Goal: Task Accomplishment & Management: Manage account settings

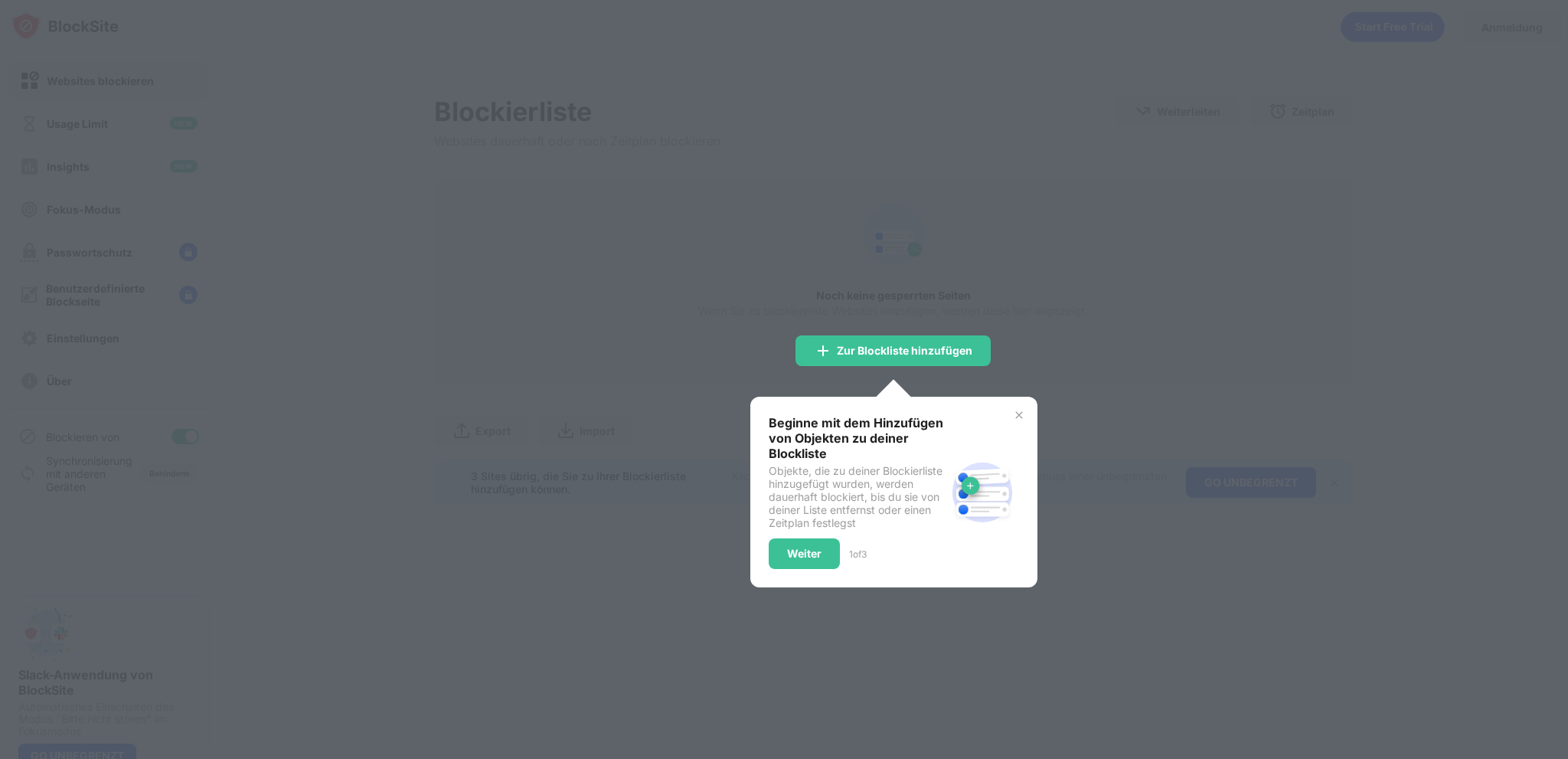
click at [1087, 165] on div at bounding box center [784, 380] width 1568 height 759
click at [1012, 414] on img at bounding box center [1018, 414] width 12 height 12
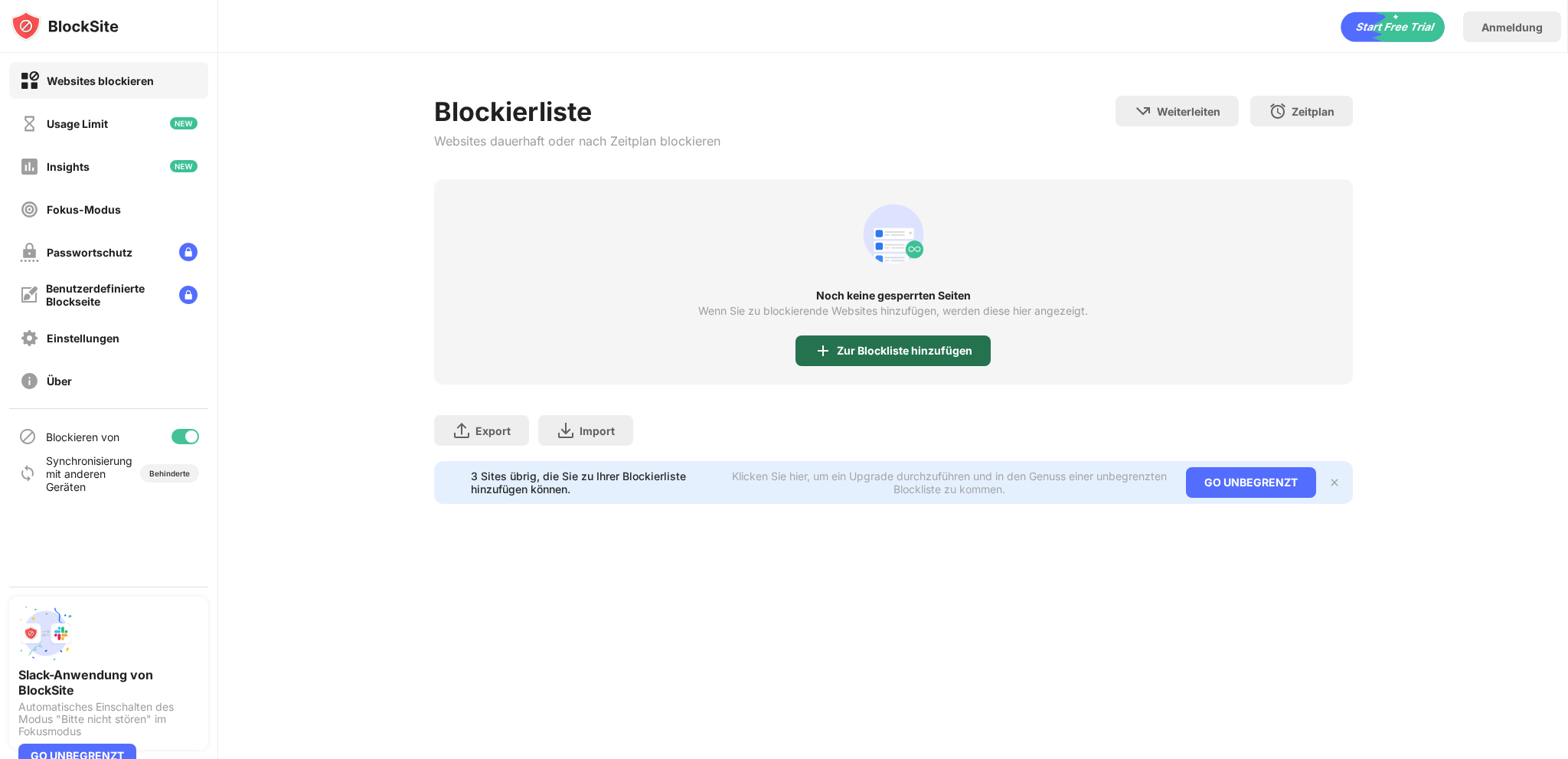
click at [897, 355] on div "Zur Blockliste hinzufügen" at bounding box center [904, 350] width 136 height 12
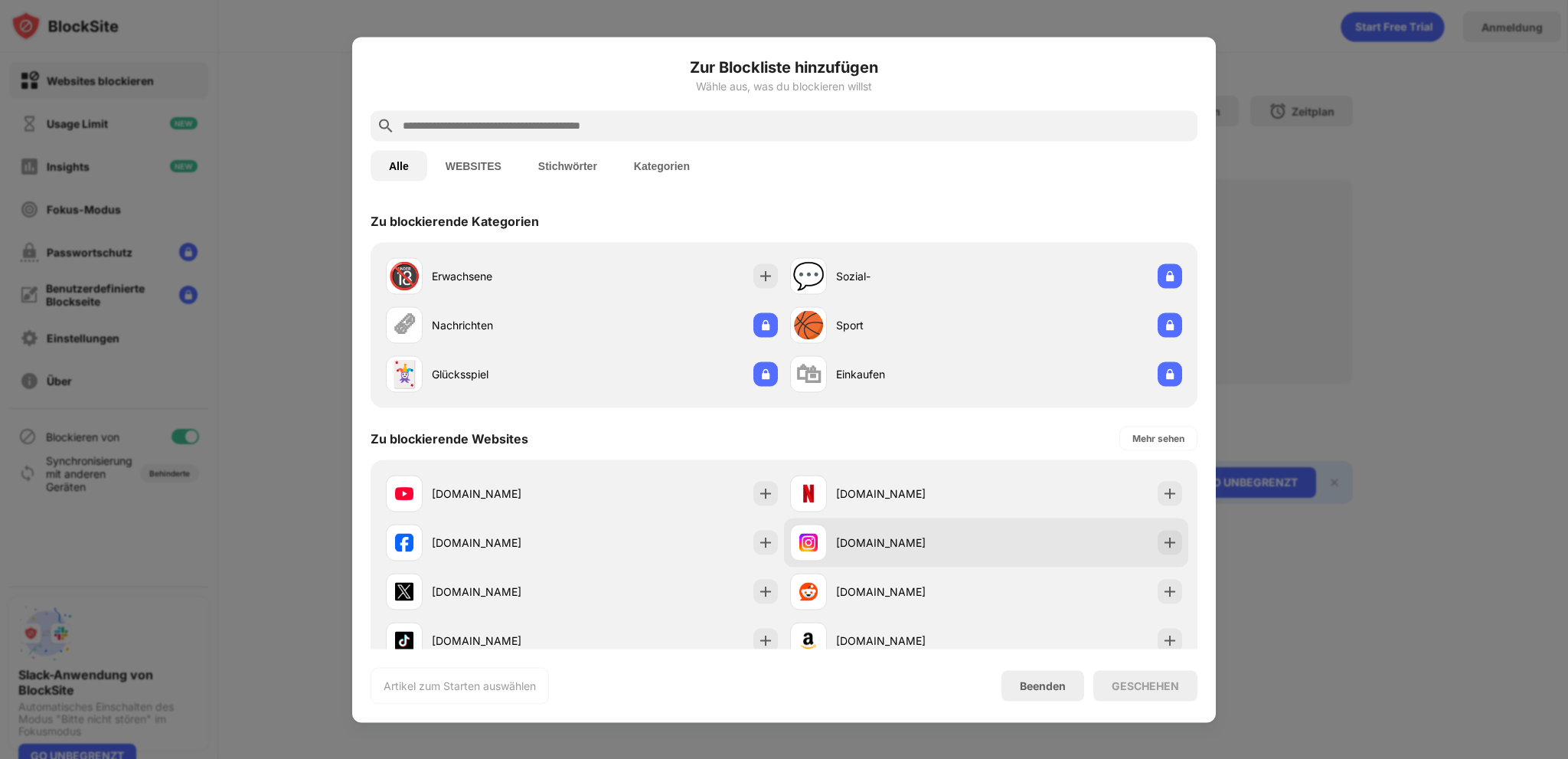
click at [844, 549] on div "instagram.com" at bounding box center [910, 543] width 150 height 16
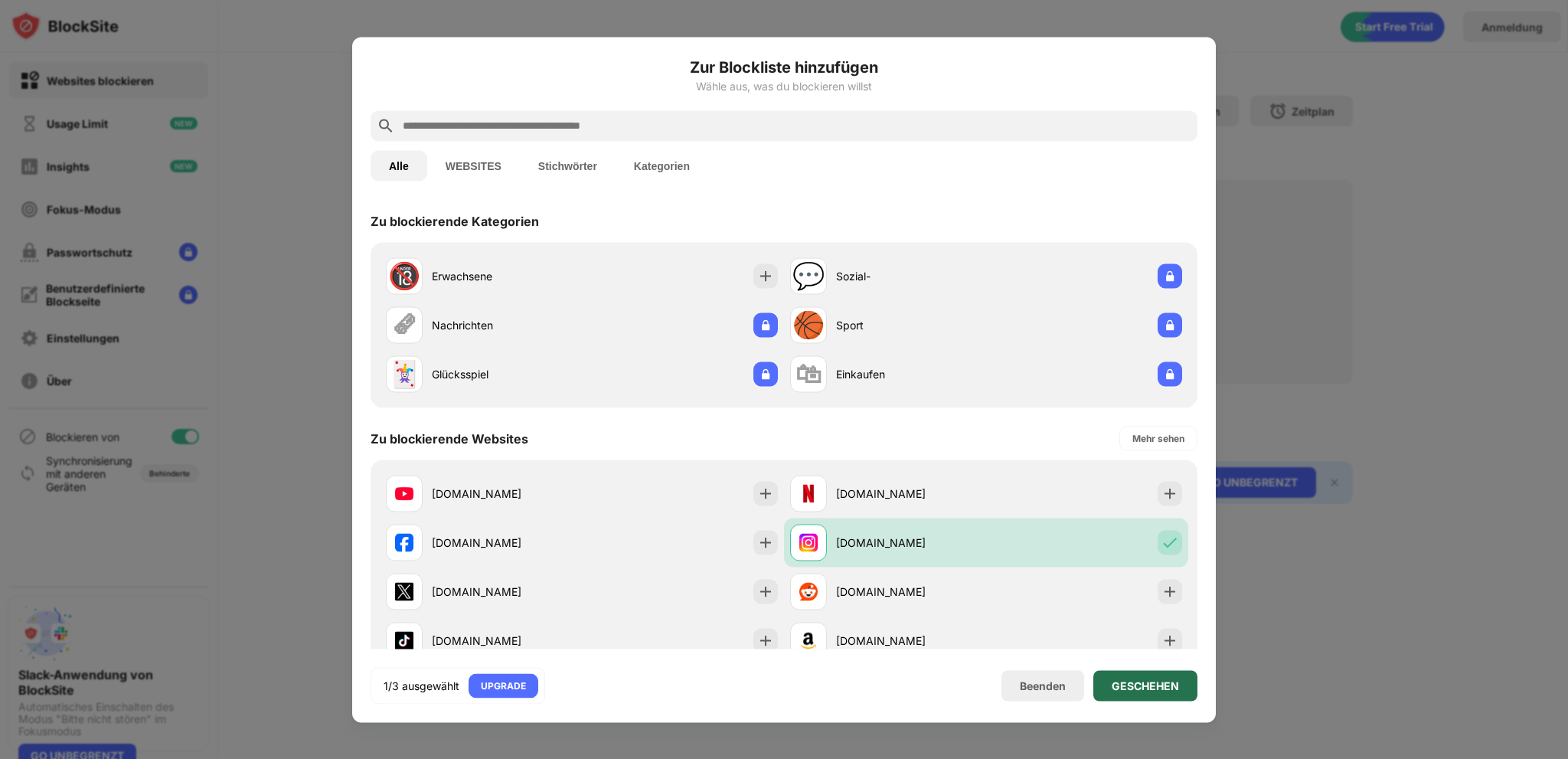
click at [1126, 681] on div "GESCHEHEN" at bounding box center [1146, 684] width 67 height 12
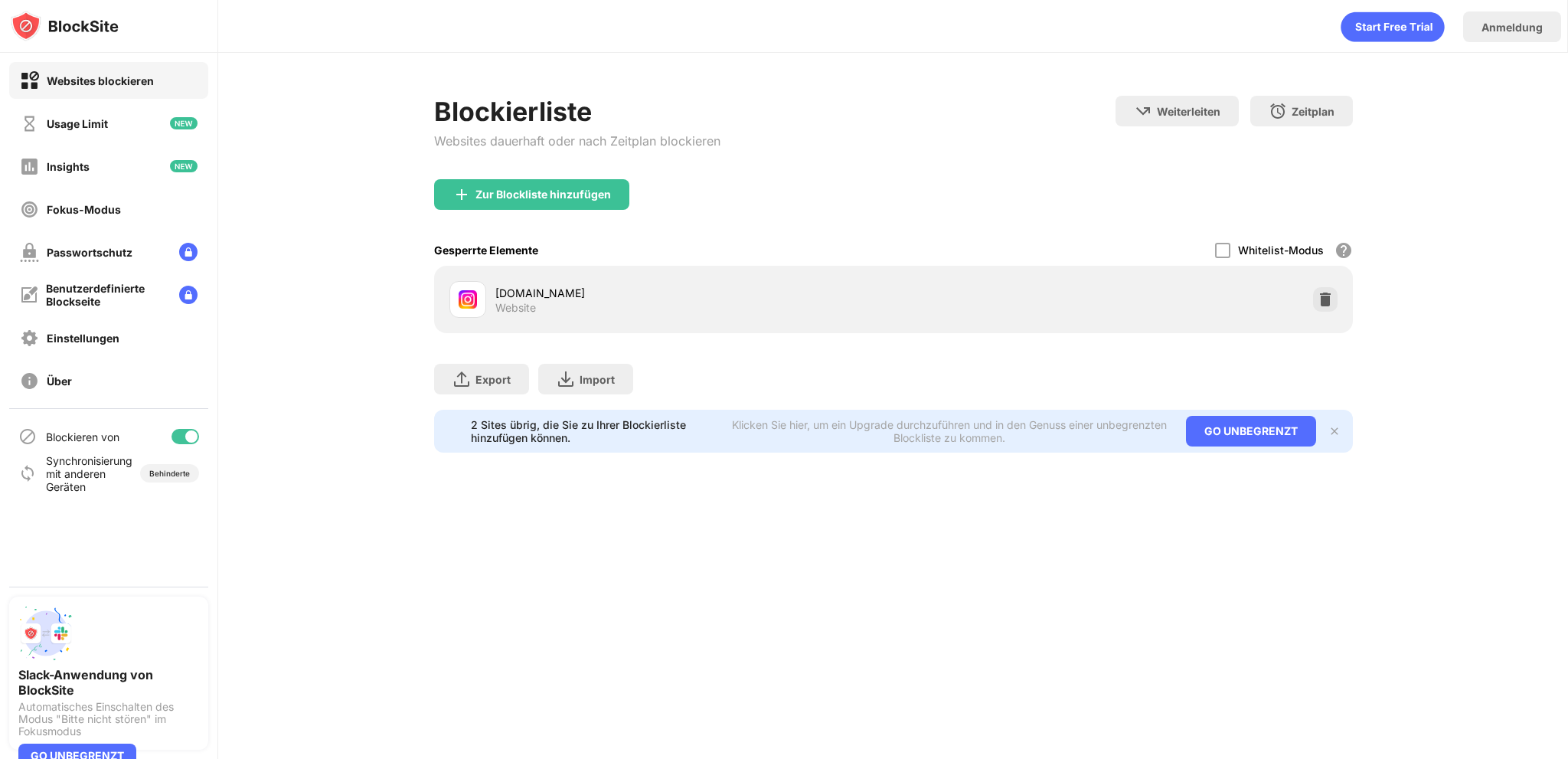
click at [508, 310] on div "Website" at bounding box center [515, 307] width 40 height 14
click at [504, 291] on div "instagram.com" at bounding box center [694, 293] width 398 height 16
drag, startPoint x: 504, startPoint y: 291, endPoint x: 443, endPoint y: 296, distance: 61.2
click at [443, 296] on div "instagram.com Website" at bounding box center [893, 299] width 900 height 49
click at [459, 297] on img at bounding box center [468, 299] width 18 height 18
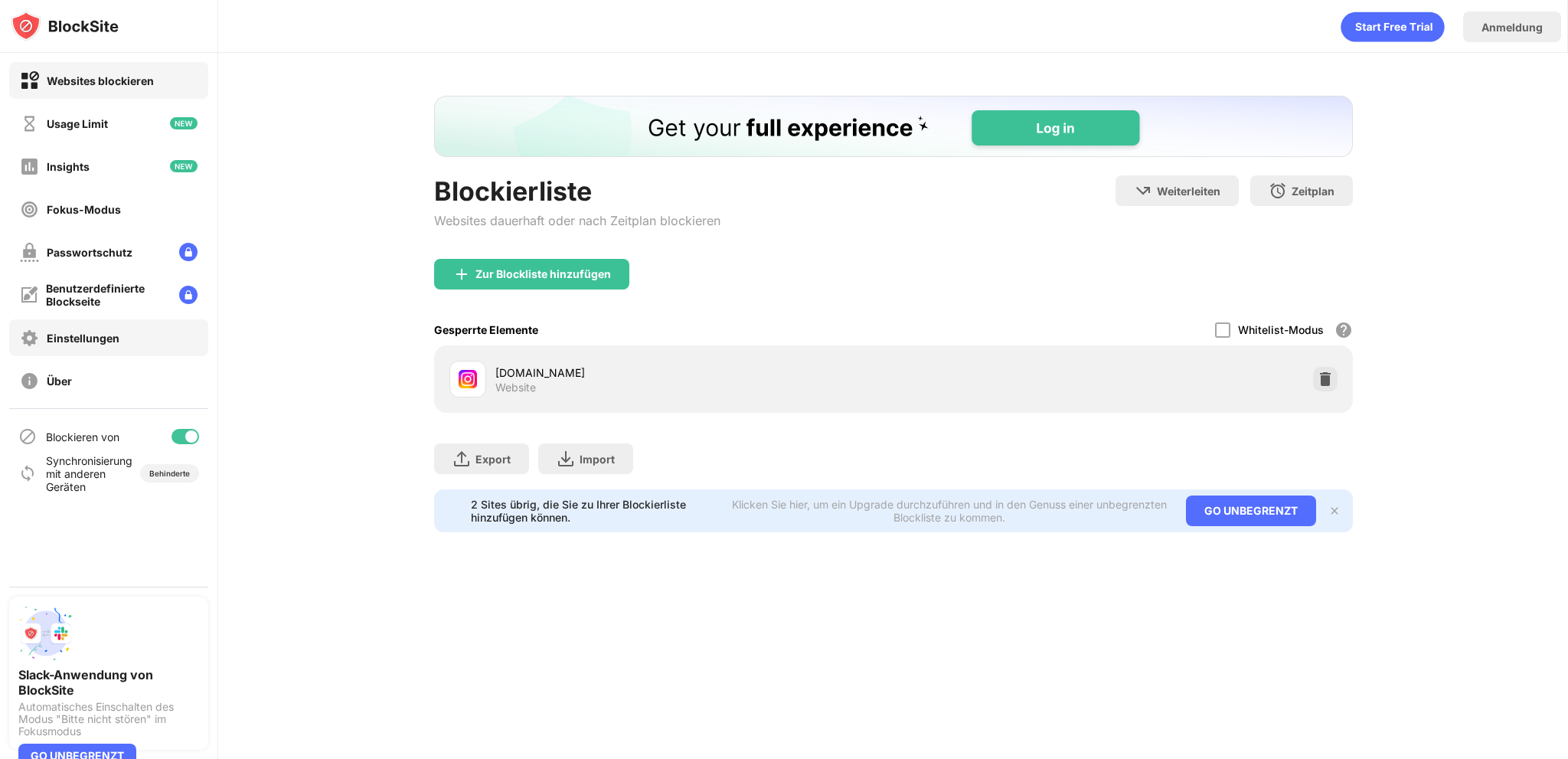
click at [57, 332] on div "Einstellungen" at bounding box center [83, 338] width 73 height 13
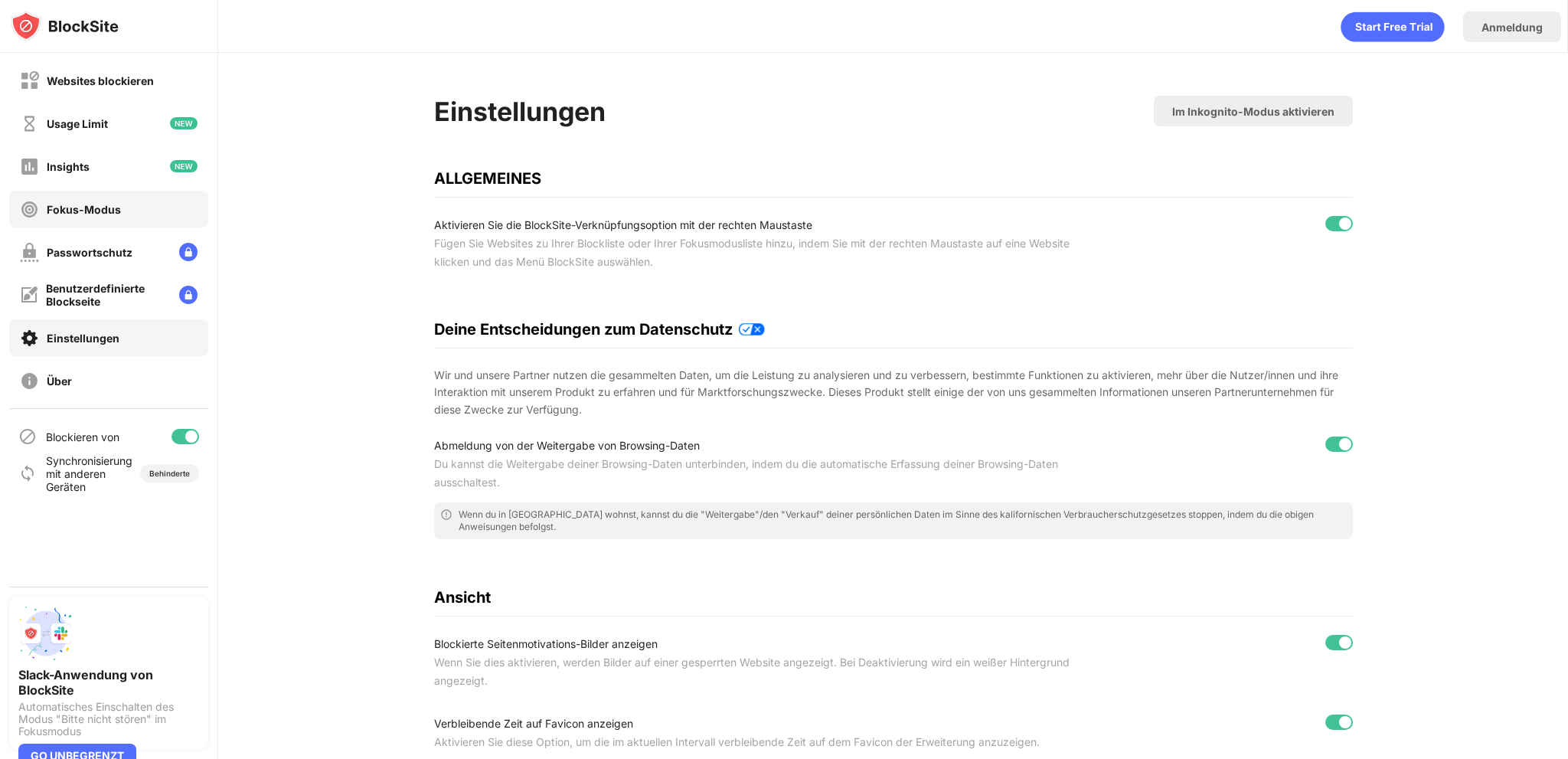
click at [74, 209] on div "Fokus-Modus" at bounding box center [83, 209] width 74 height 13
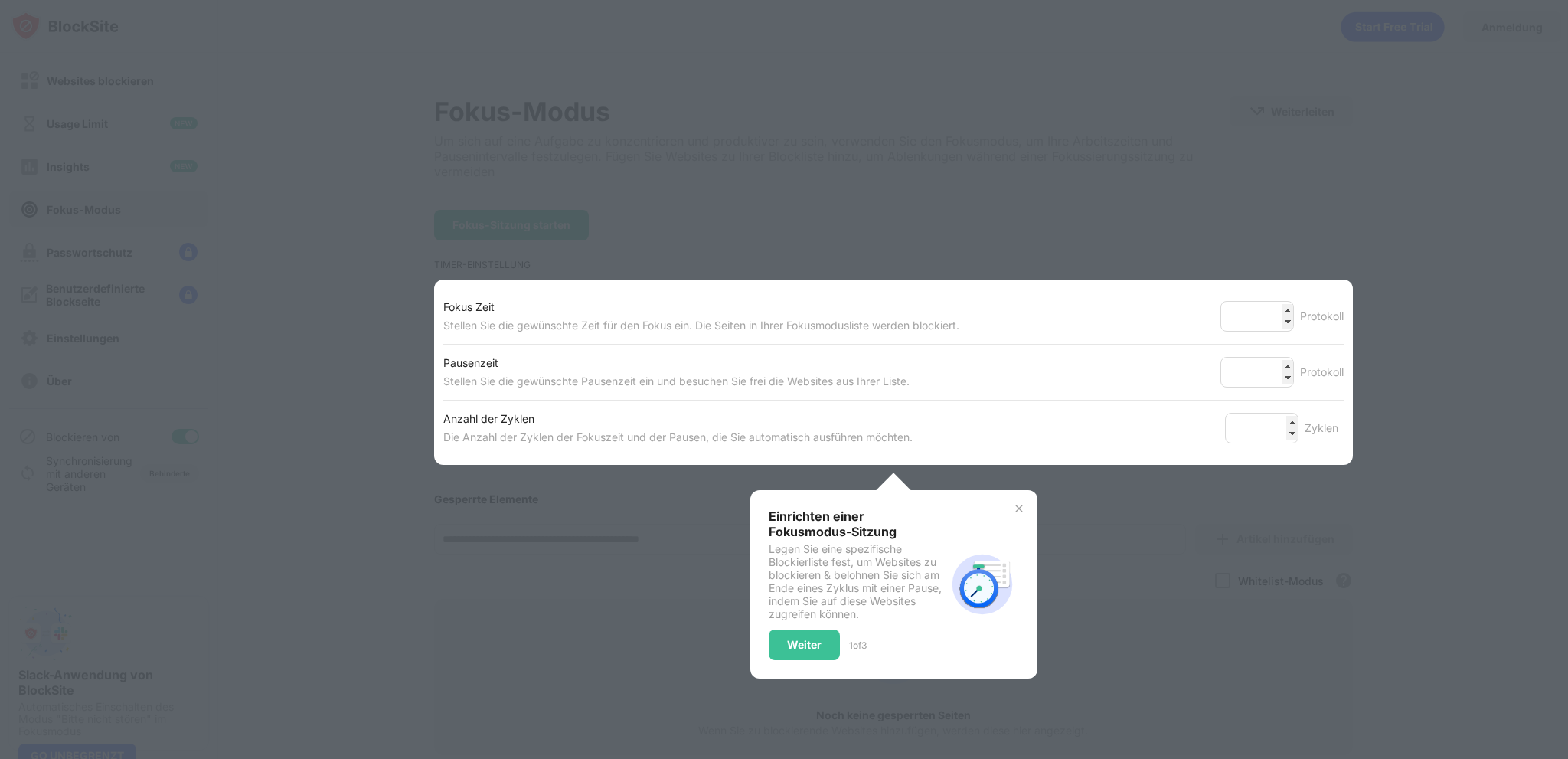
click at [1012, 504] on img at bounding box center [1018, 508] width 12 height 12
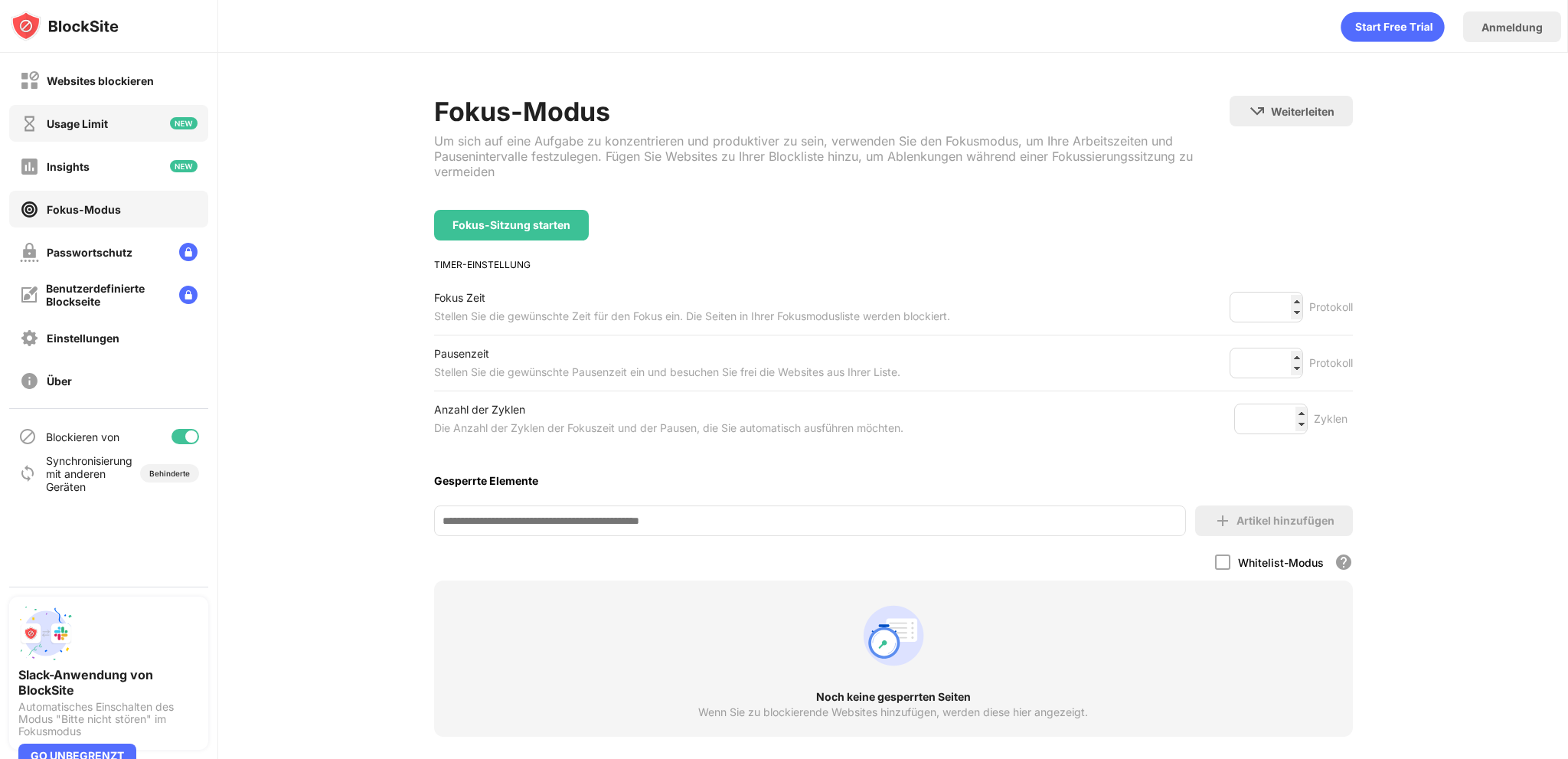
click at [88, 134] on div "Usage Limit" at bounding box center [109, 123] width 199 height 36
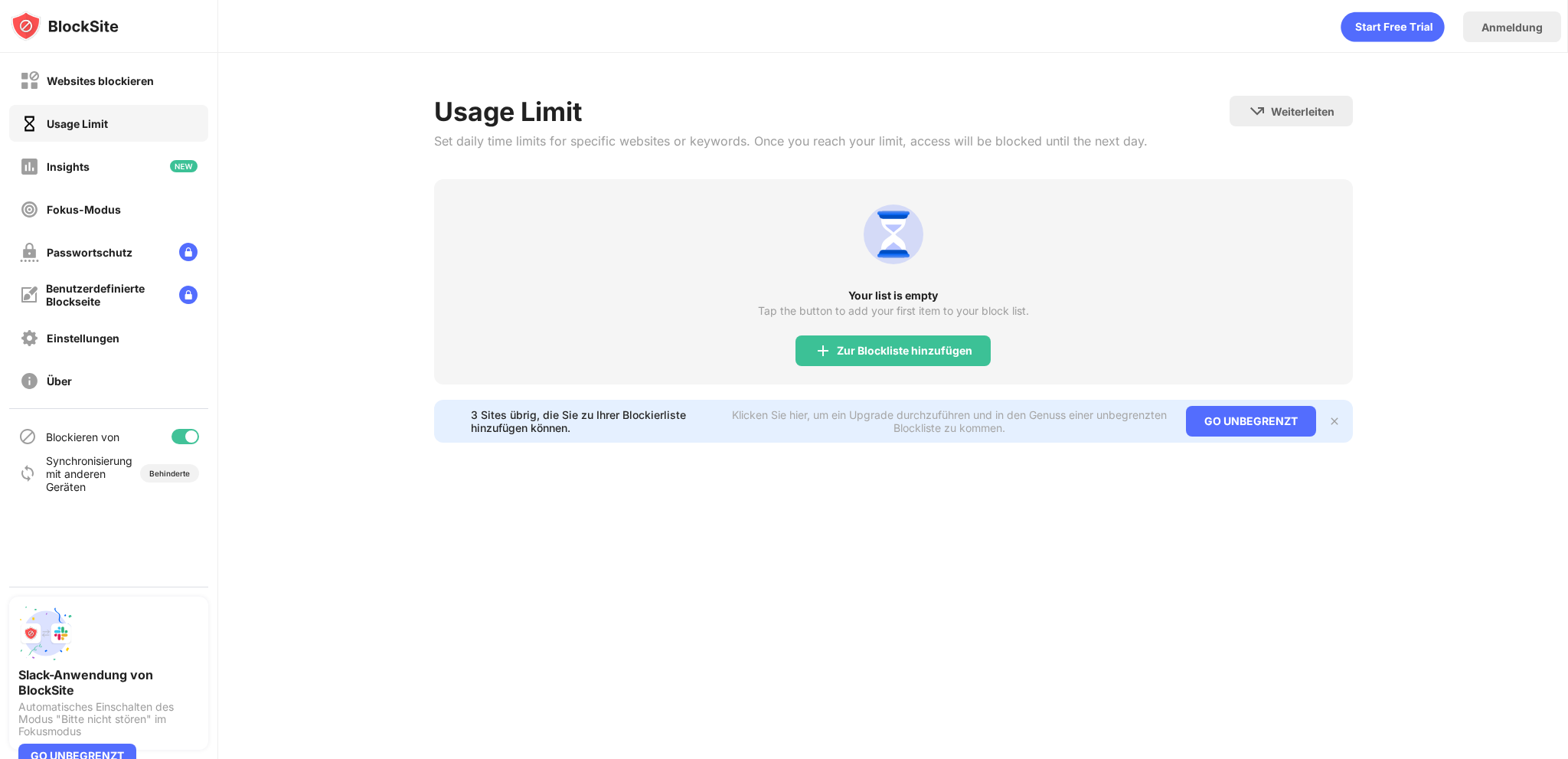
click at [90, 150] on div "Insights" at bounding box center [109, 166] width 199 height 36
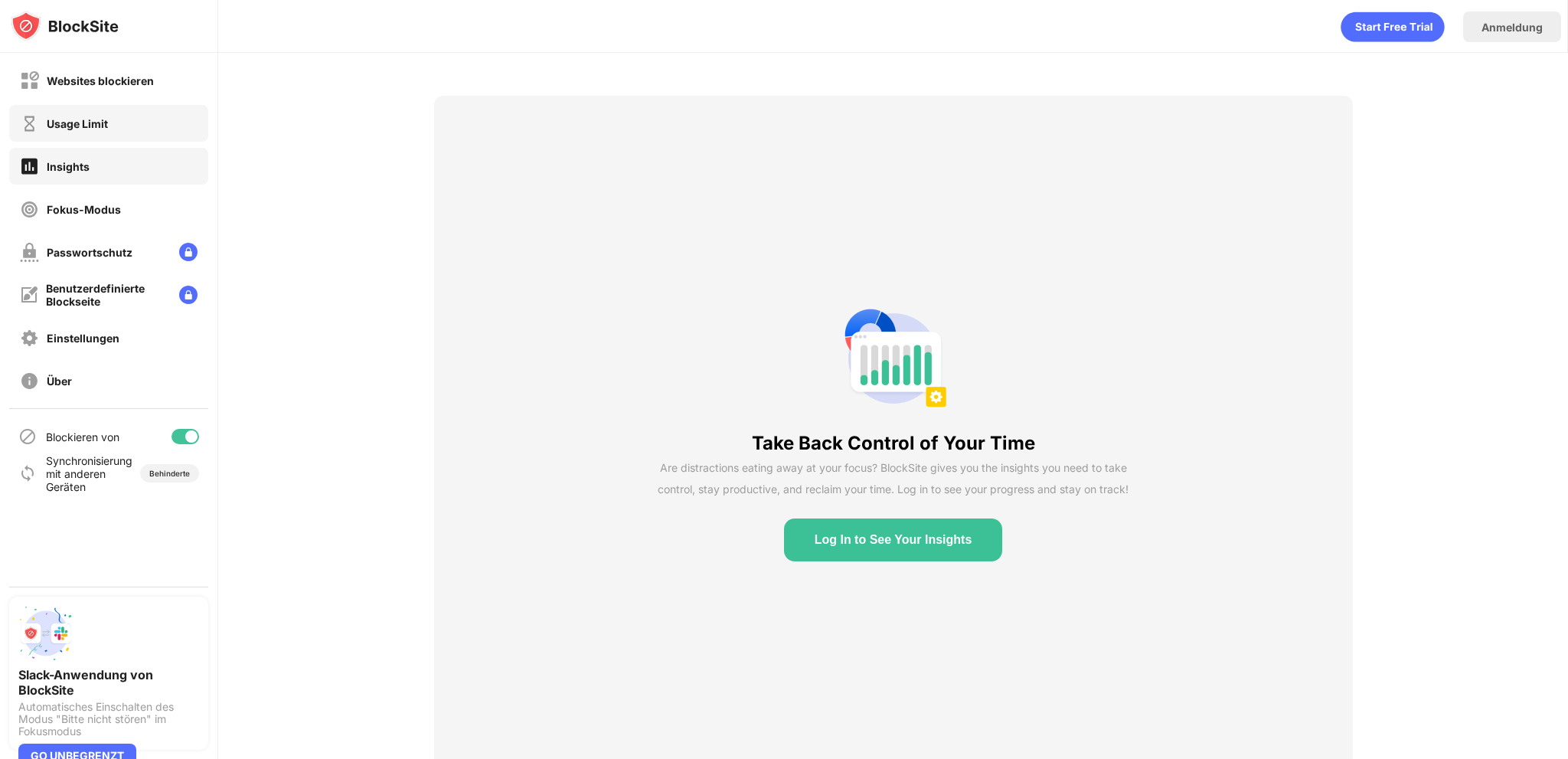
click at [77, 132] on div "Usage Limit" at bounding box center [109, 123] width 199 height 36
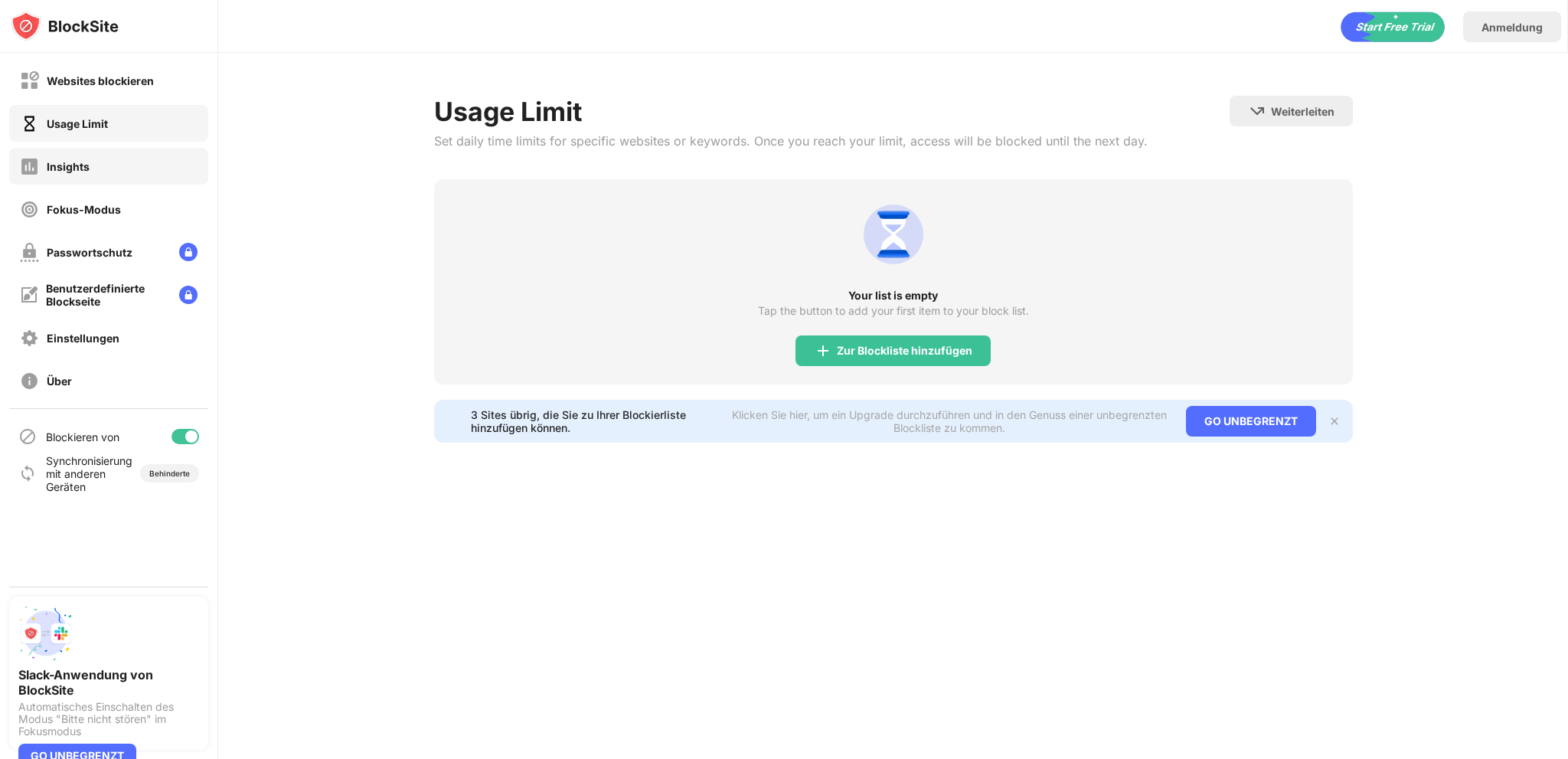
click at [84, 165] on div "Insights" at bounding box center [67, 166] width 43 height 13
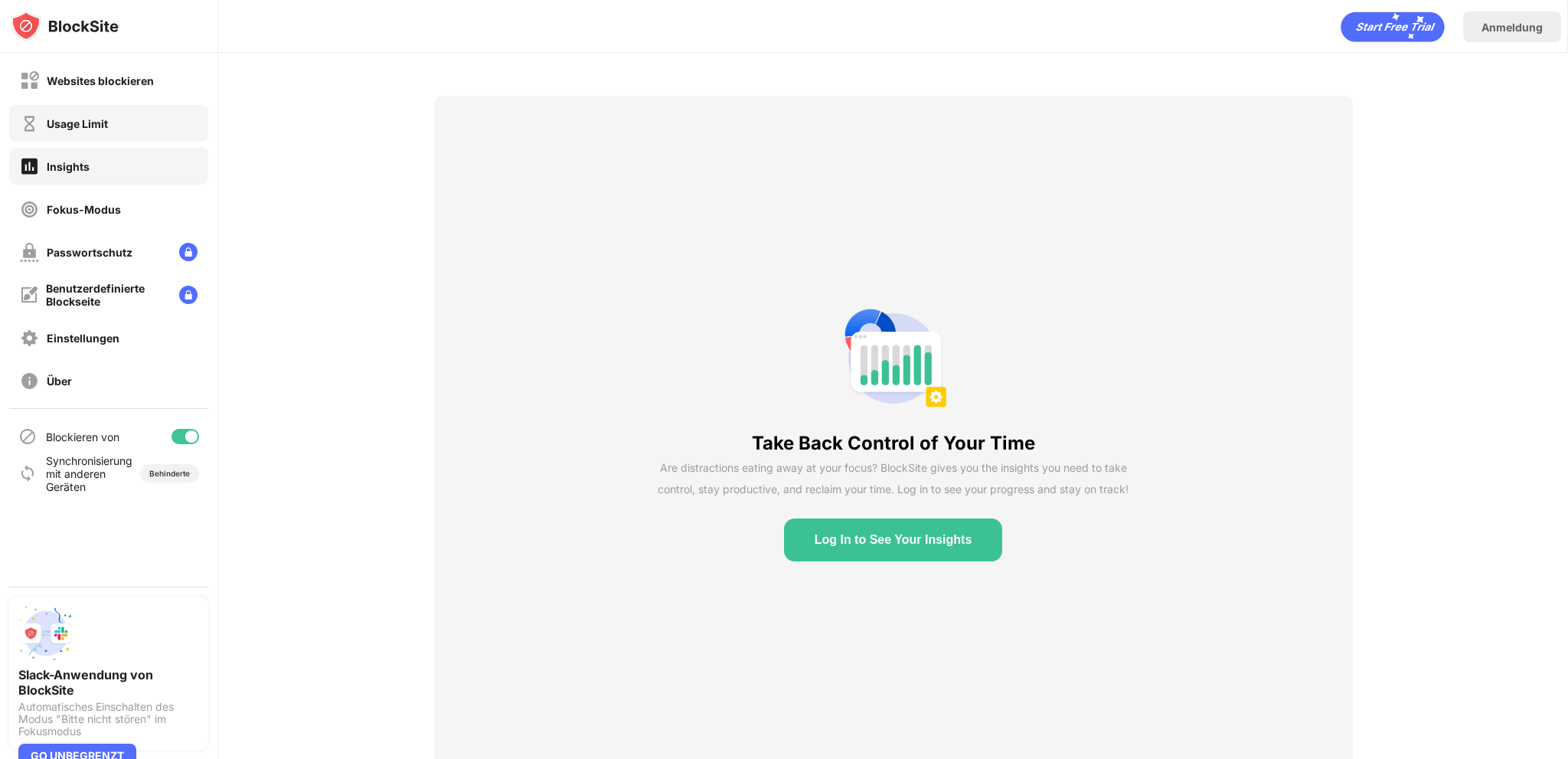
click at [84, 117] on div "Usage Limit" at bounding box center [77, 123] width 61 height 13
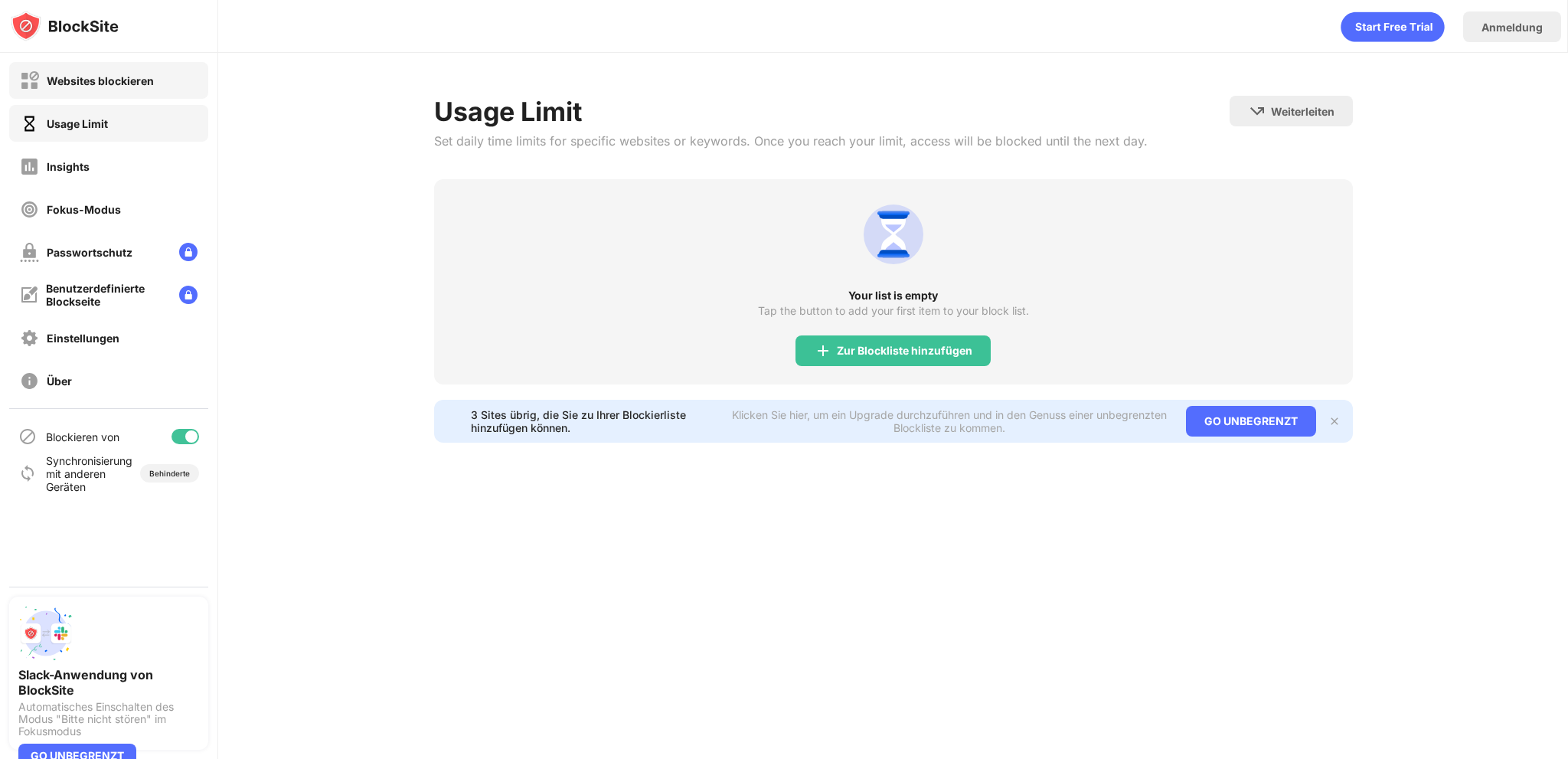
click at [81, 71] on div "Websites blockieren" at bounding box center [87, 80] width 134 height 19
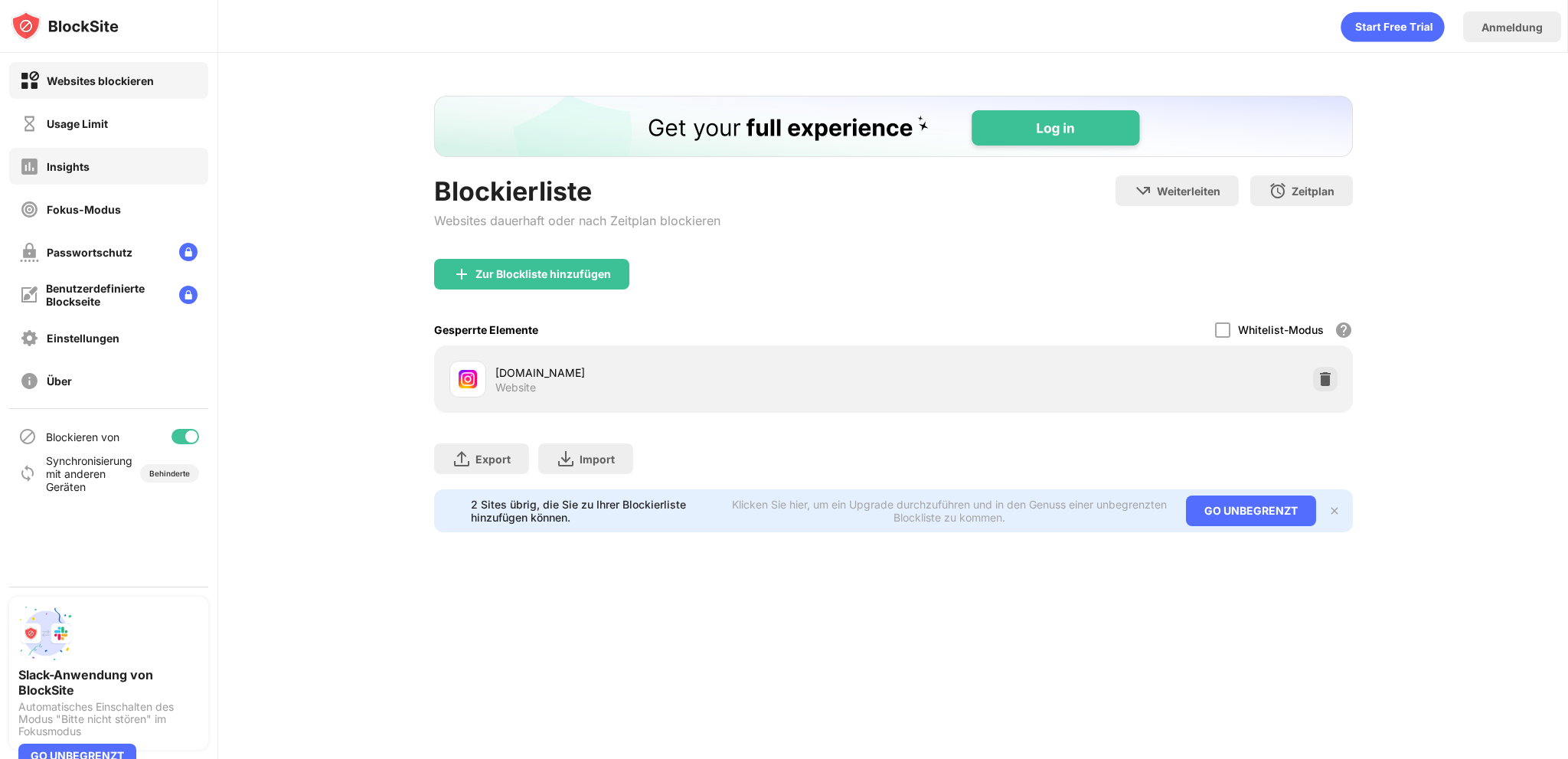
click at [88, 159] on div "Insights" at bounding box center [55, 166] width 69 height 19
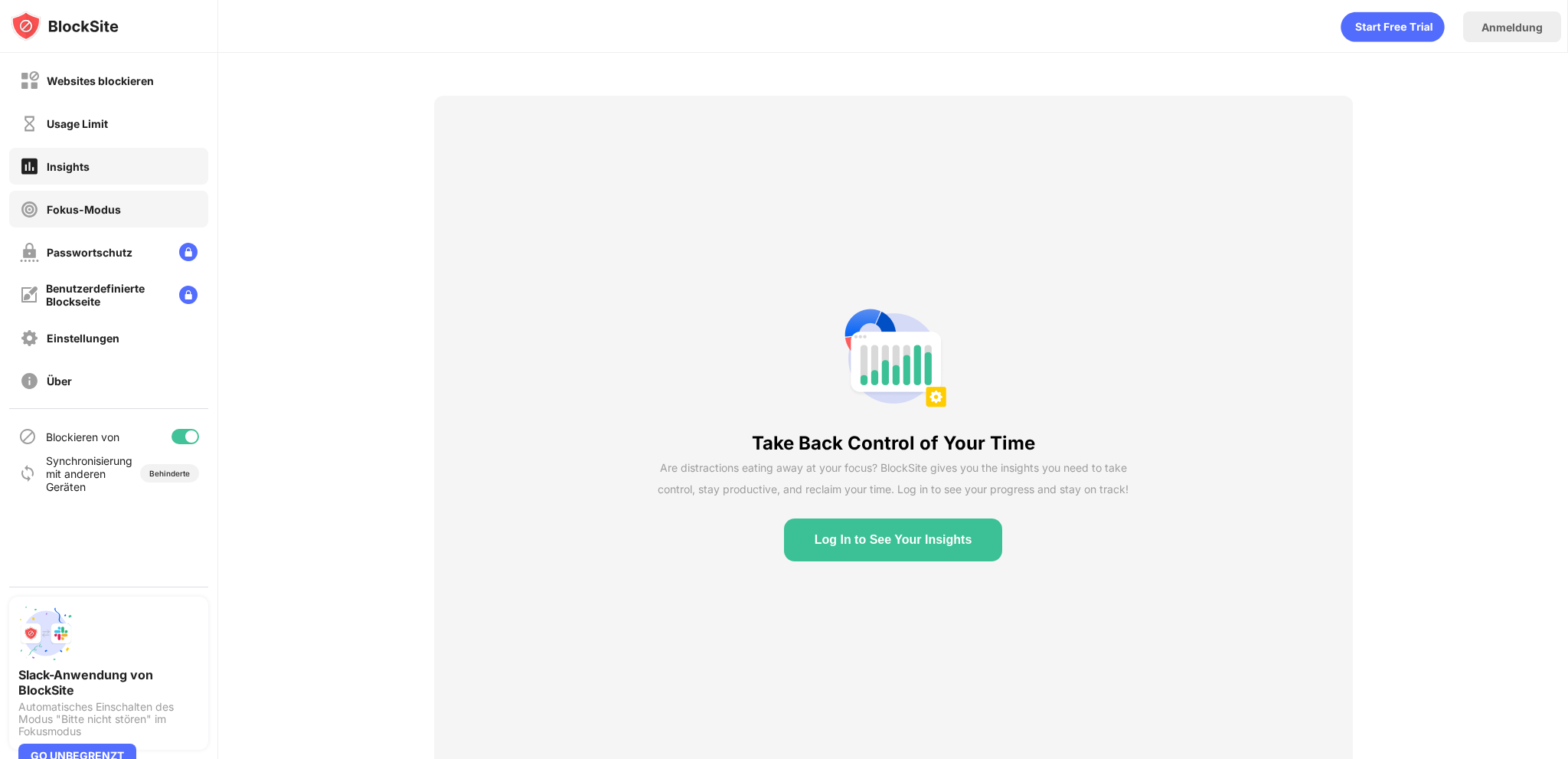
click at [79, 206] on div "Fokus-Modus" at bounding box center [83, 209] width 74 height 13
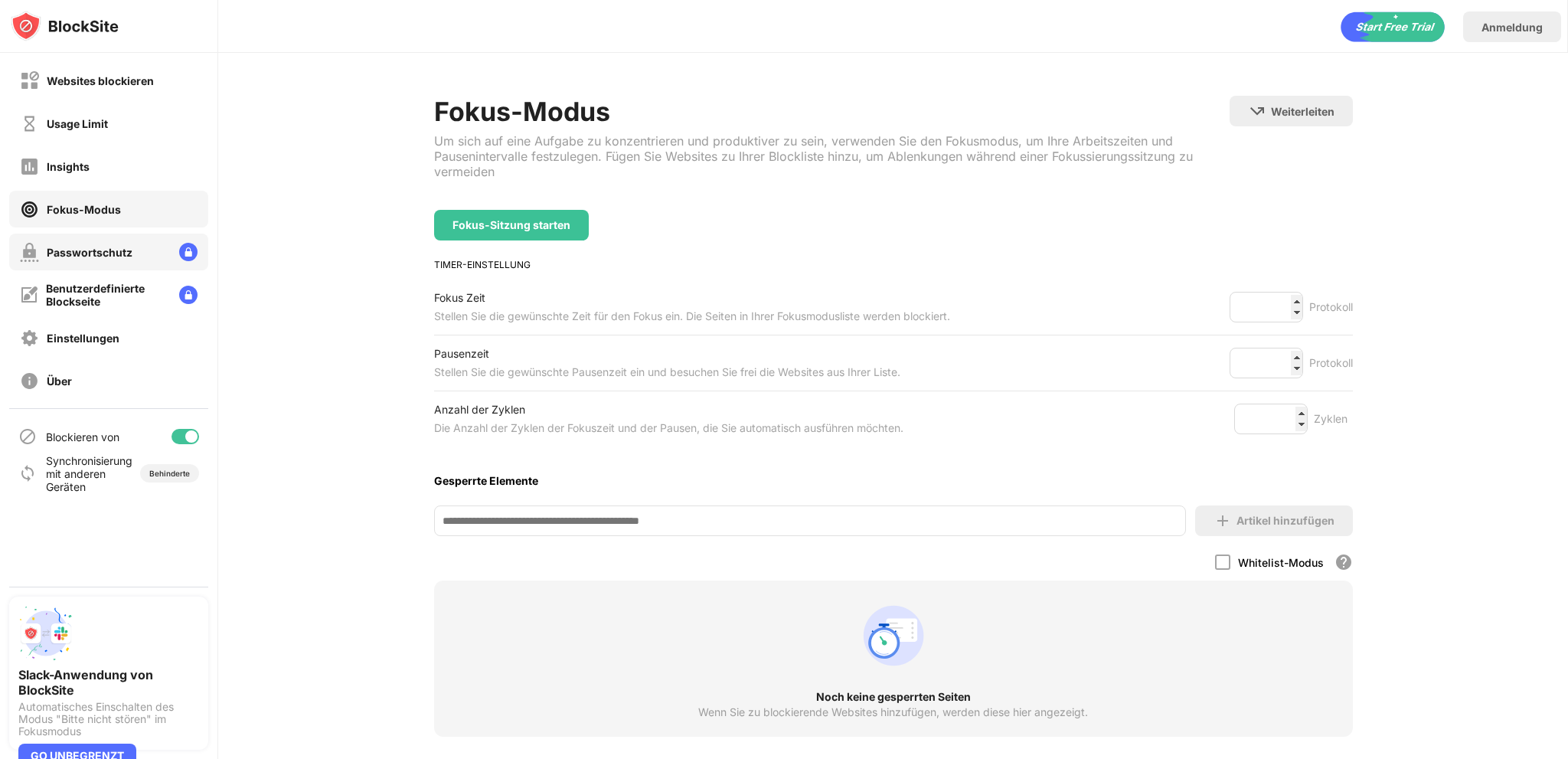
click at [78, 246] on div "Passwortschutz" at bounding box center [89, 252] width 86 height 13
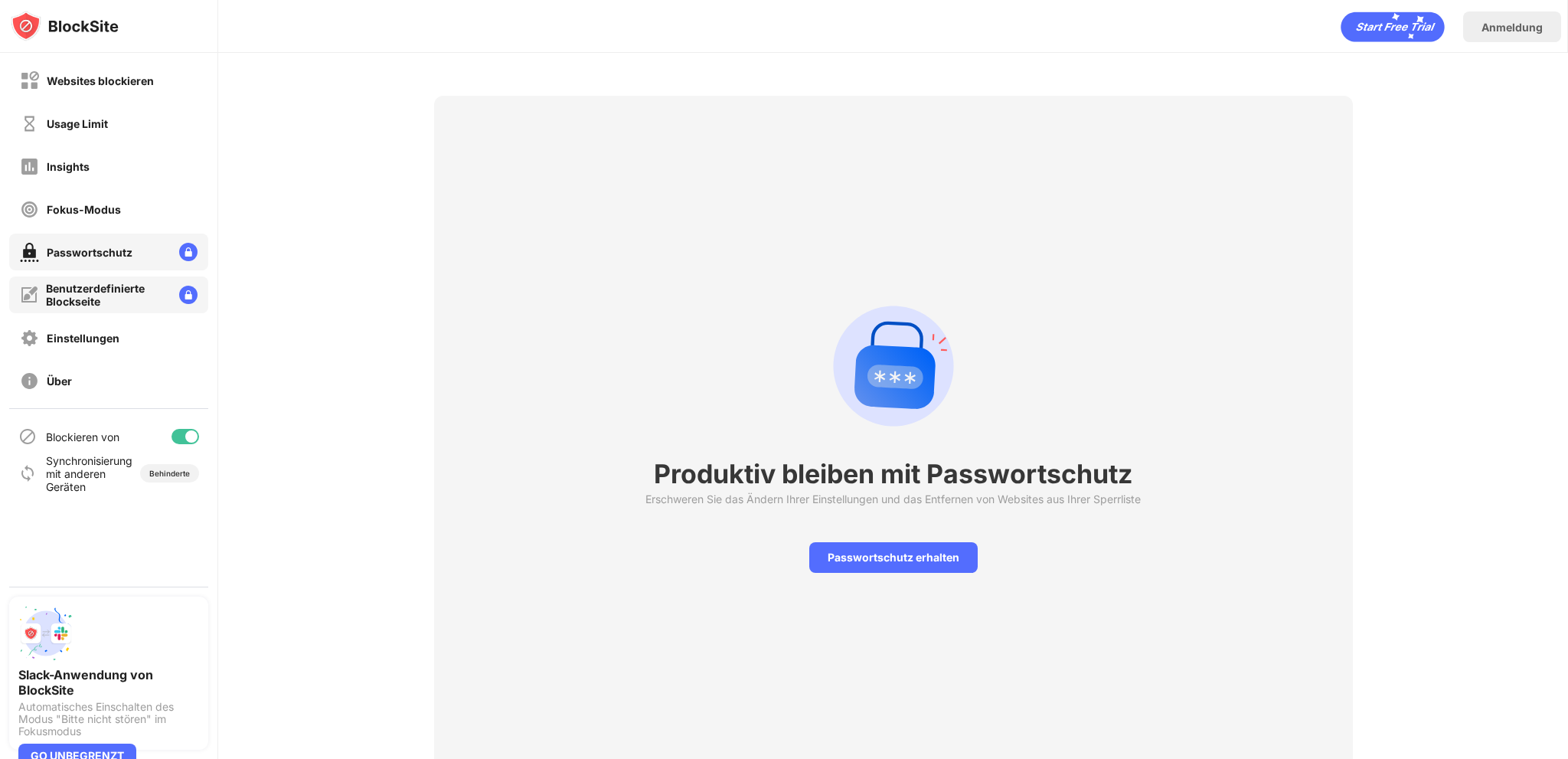
click at [78, 287] on div "Benutzerdefinierte Blockseite" at bounding box center [106, 295] width 121 height 26
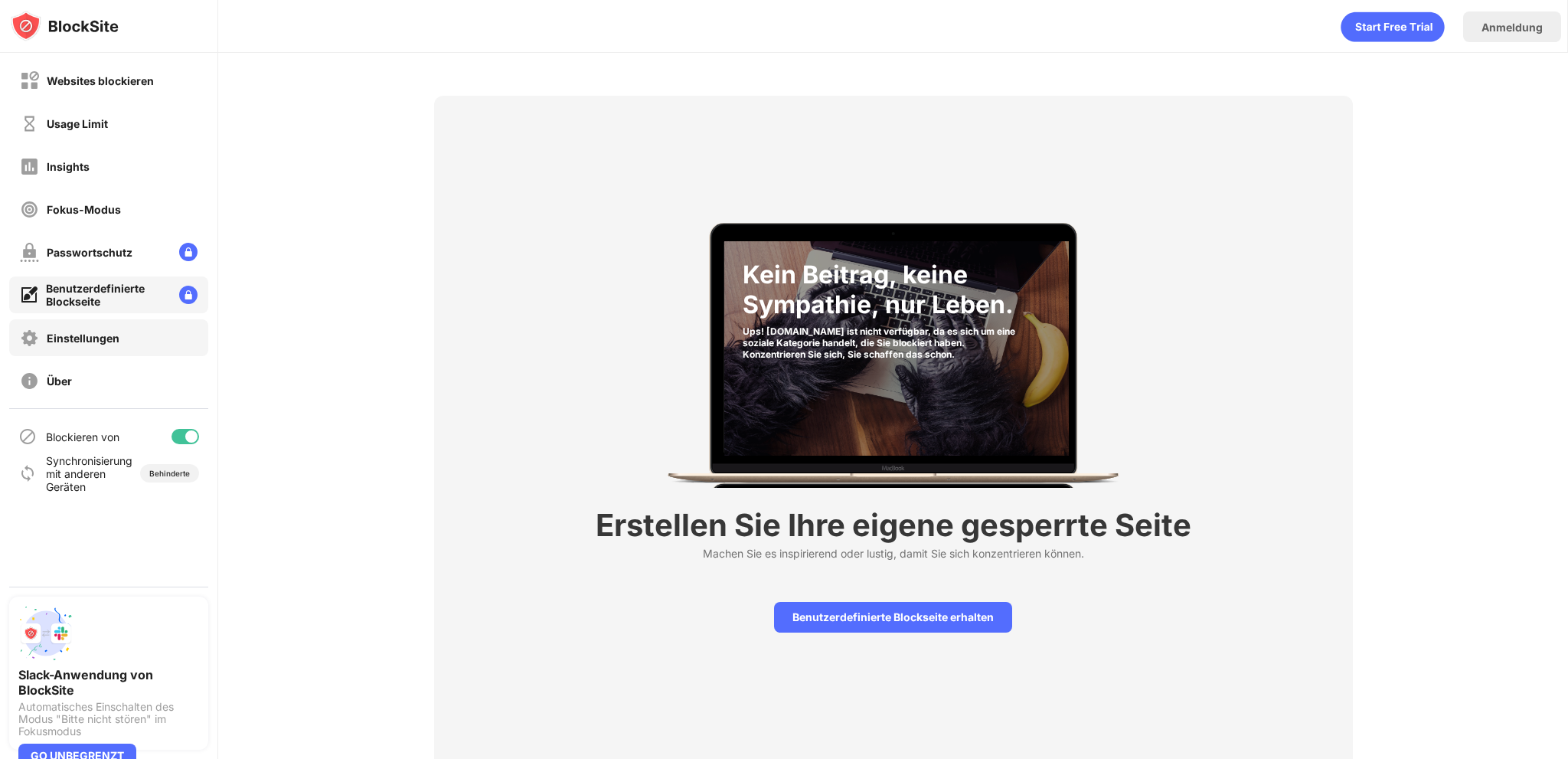
click at [80, 327] on div "Einstellungen" at bounding box center [109, 338] width 199 height 36
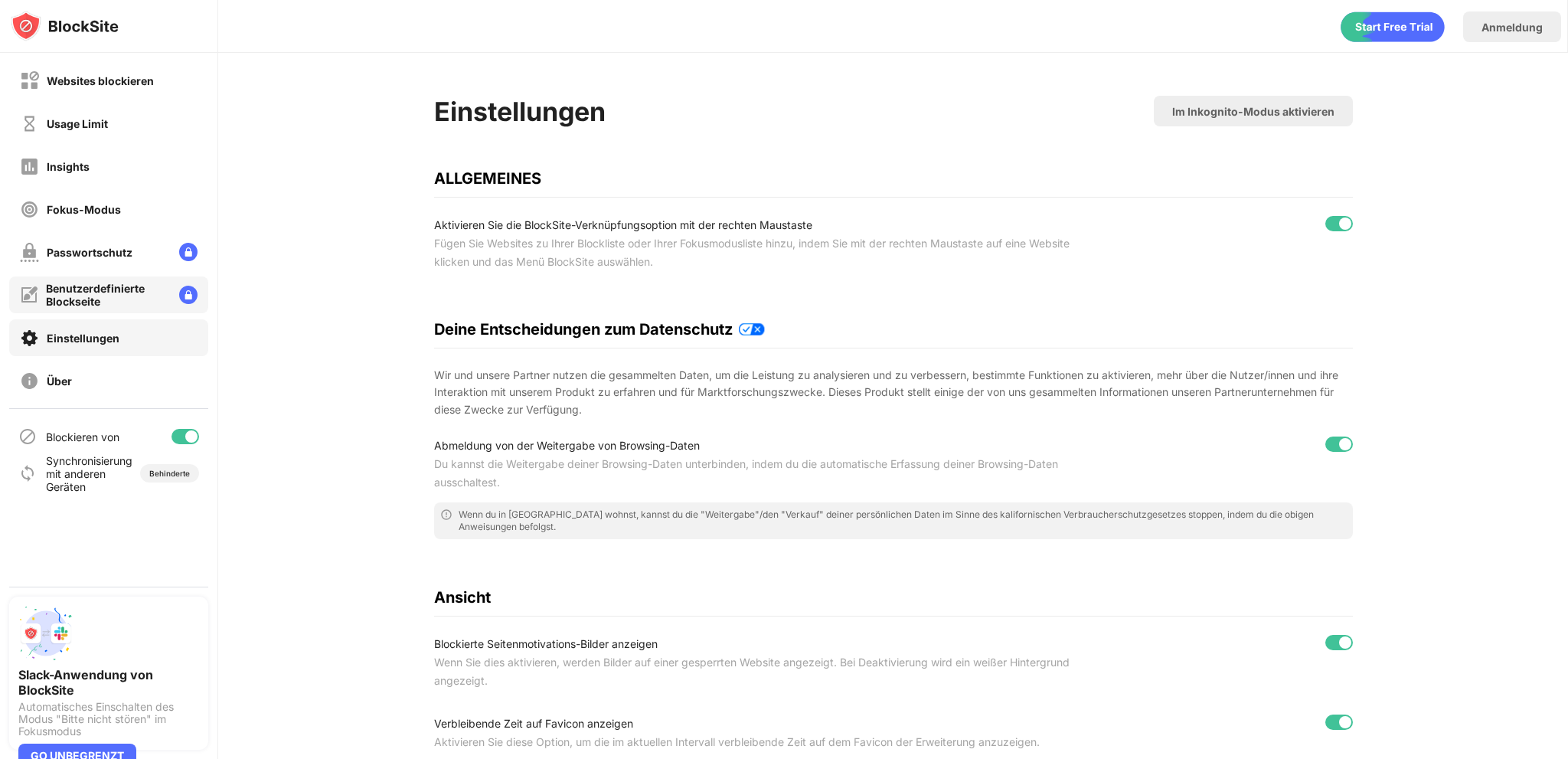
click at [80, 288] on div "Benutzerdefinierte Blockseite" at bounding box center [106, 295] width 121 height 26
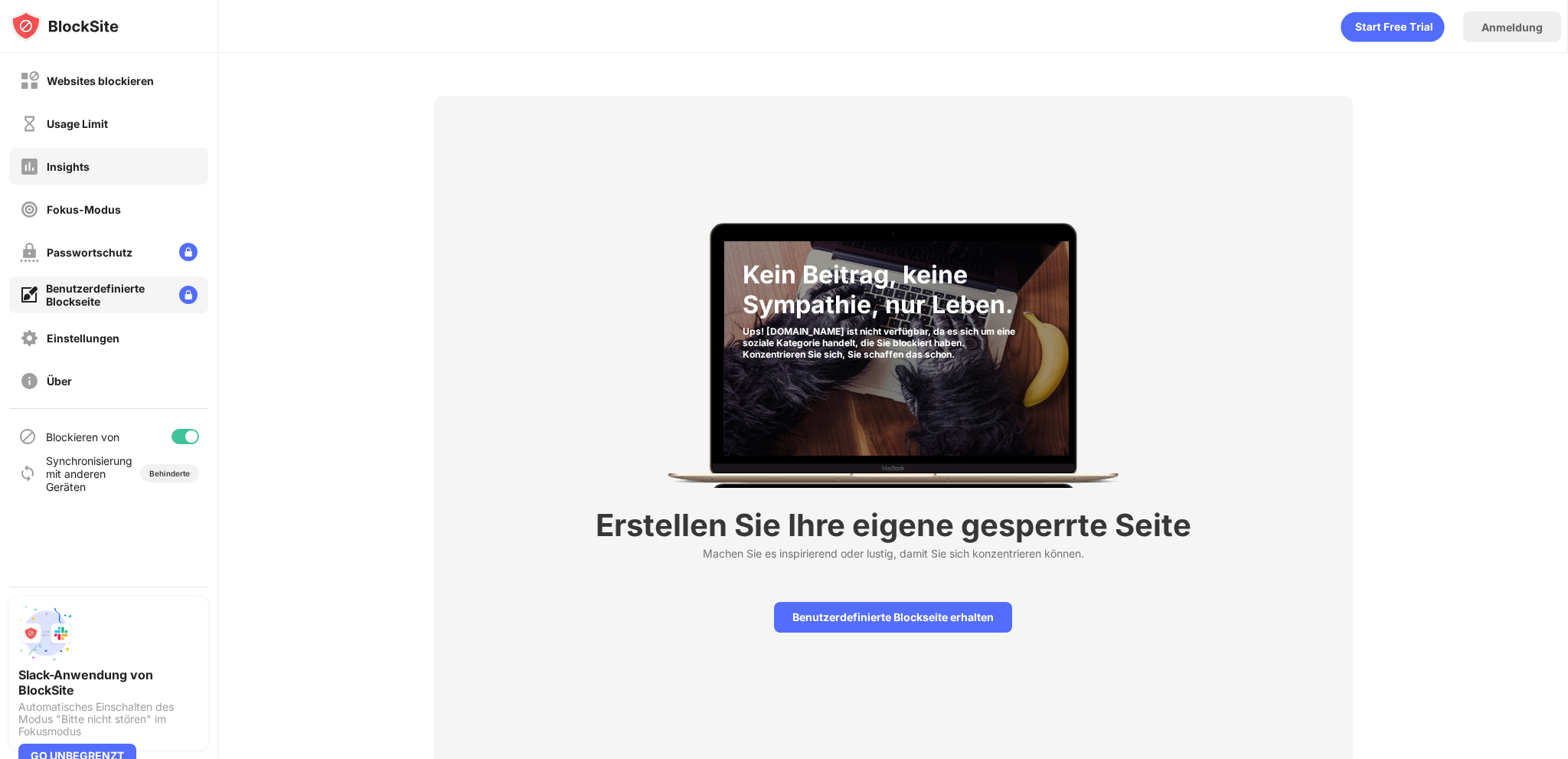
click at [72, 157] on div "Insights" at bounding box center [55, 166] width 69 height 19
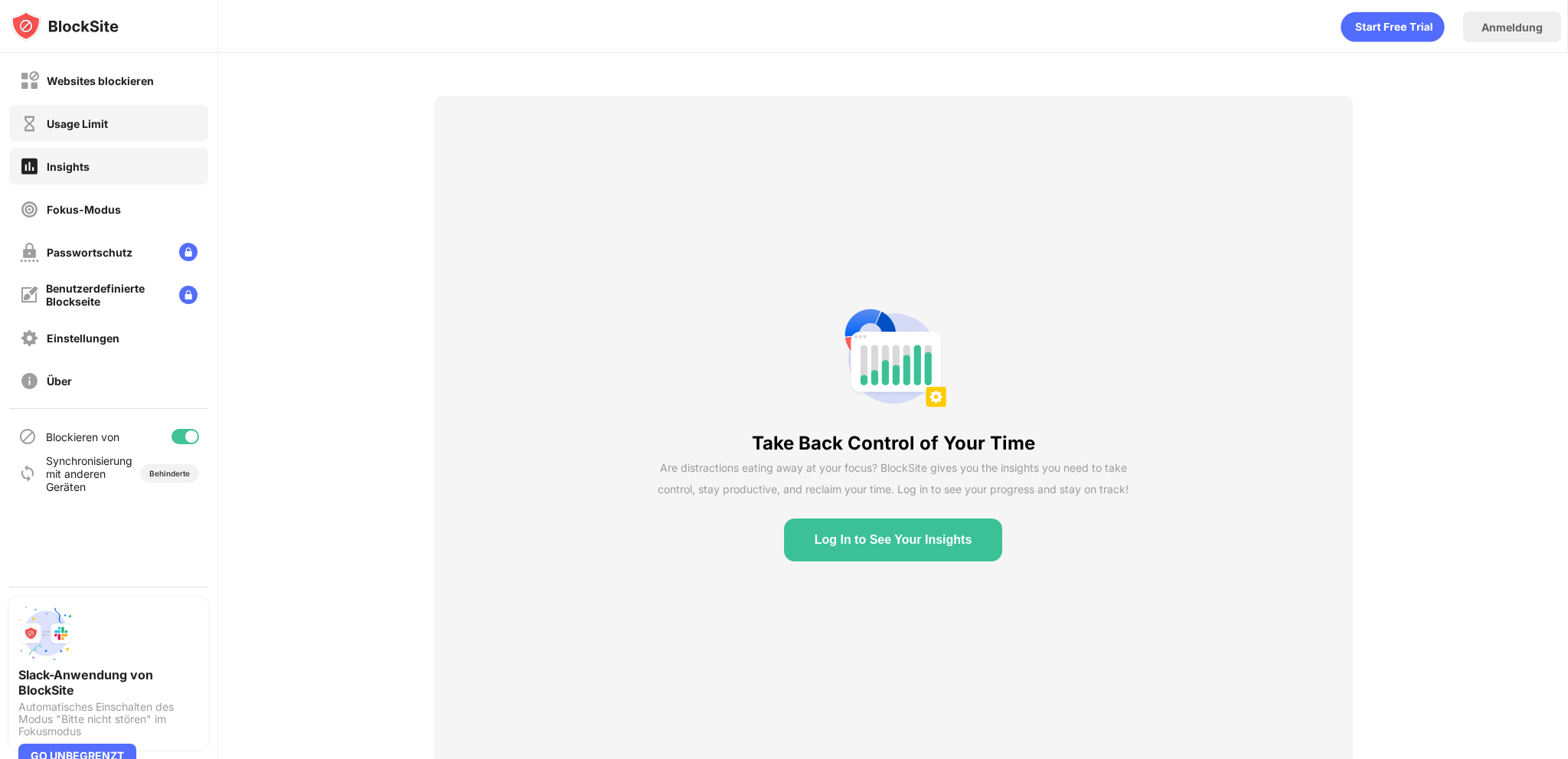
click at [70, 114] on div "Usage Limit" at bounding box center [64, 123] width 88 height 19
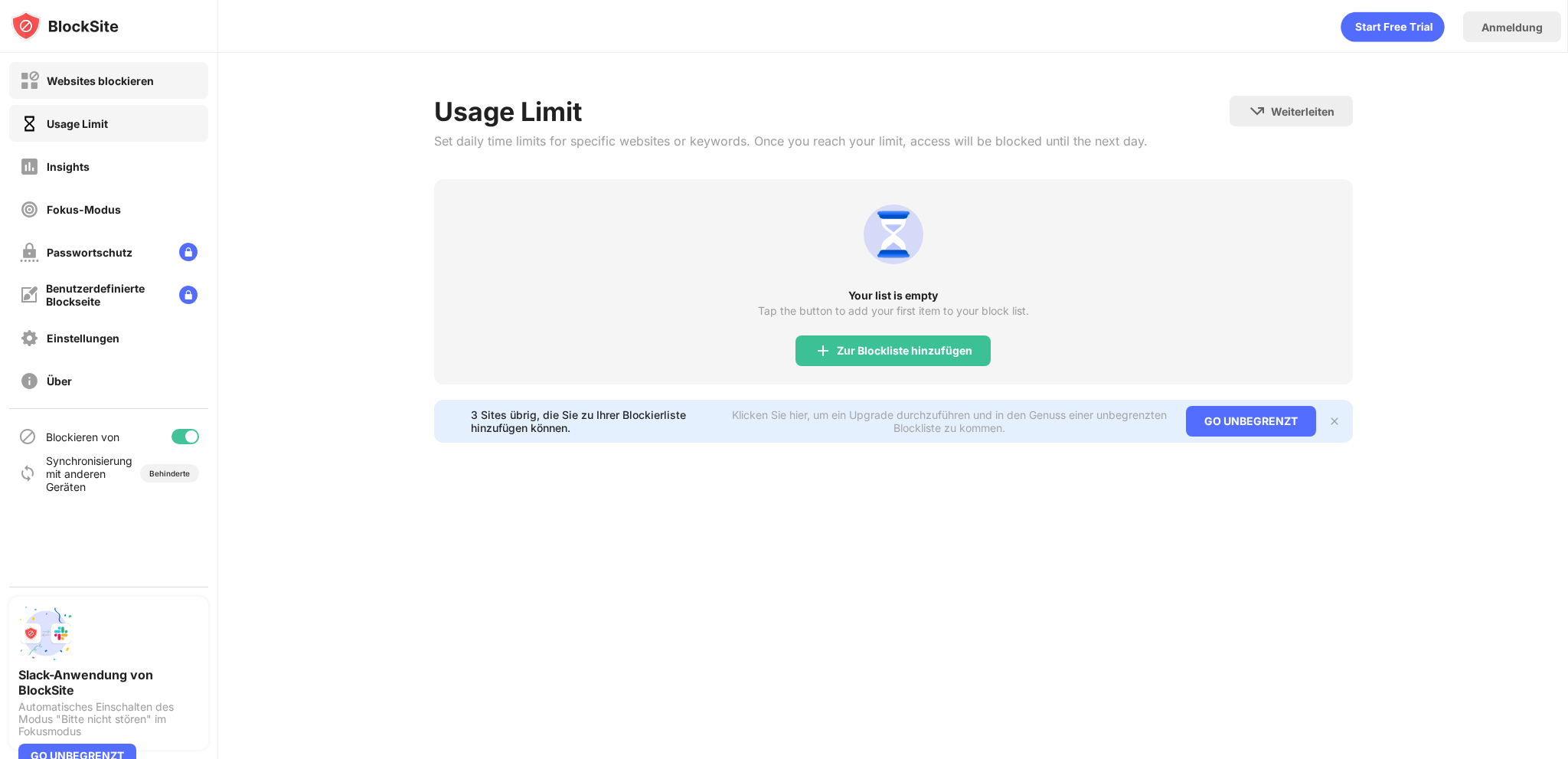
click at [66, 77] on div "Websites blockieren" at bounding box center [99, 80] width 107 height 13
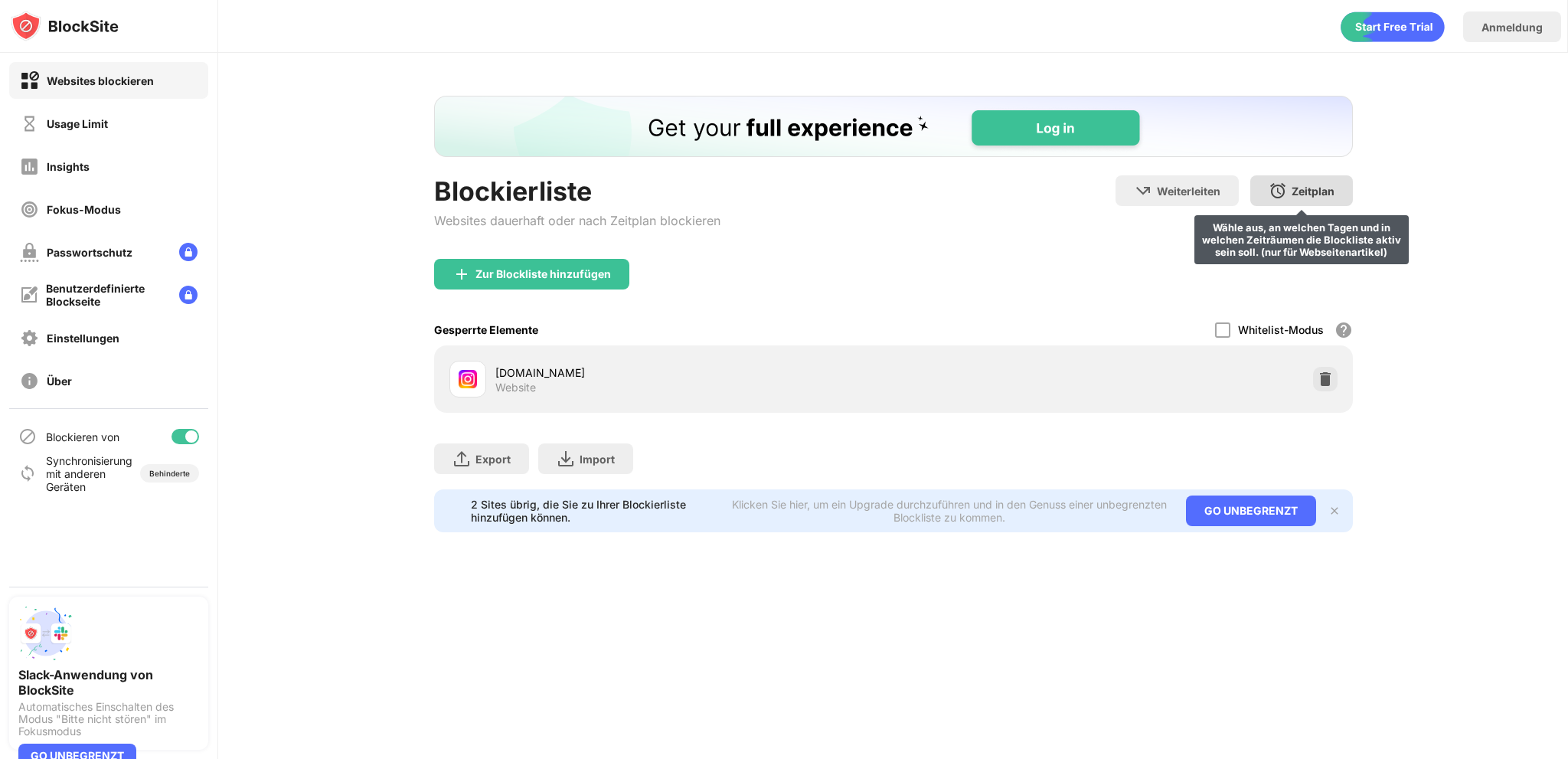
click at [1297, 186] on div "Zeitplan" at bounding box center [1313, 191] width 43 height 13
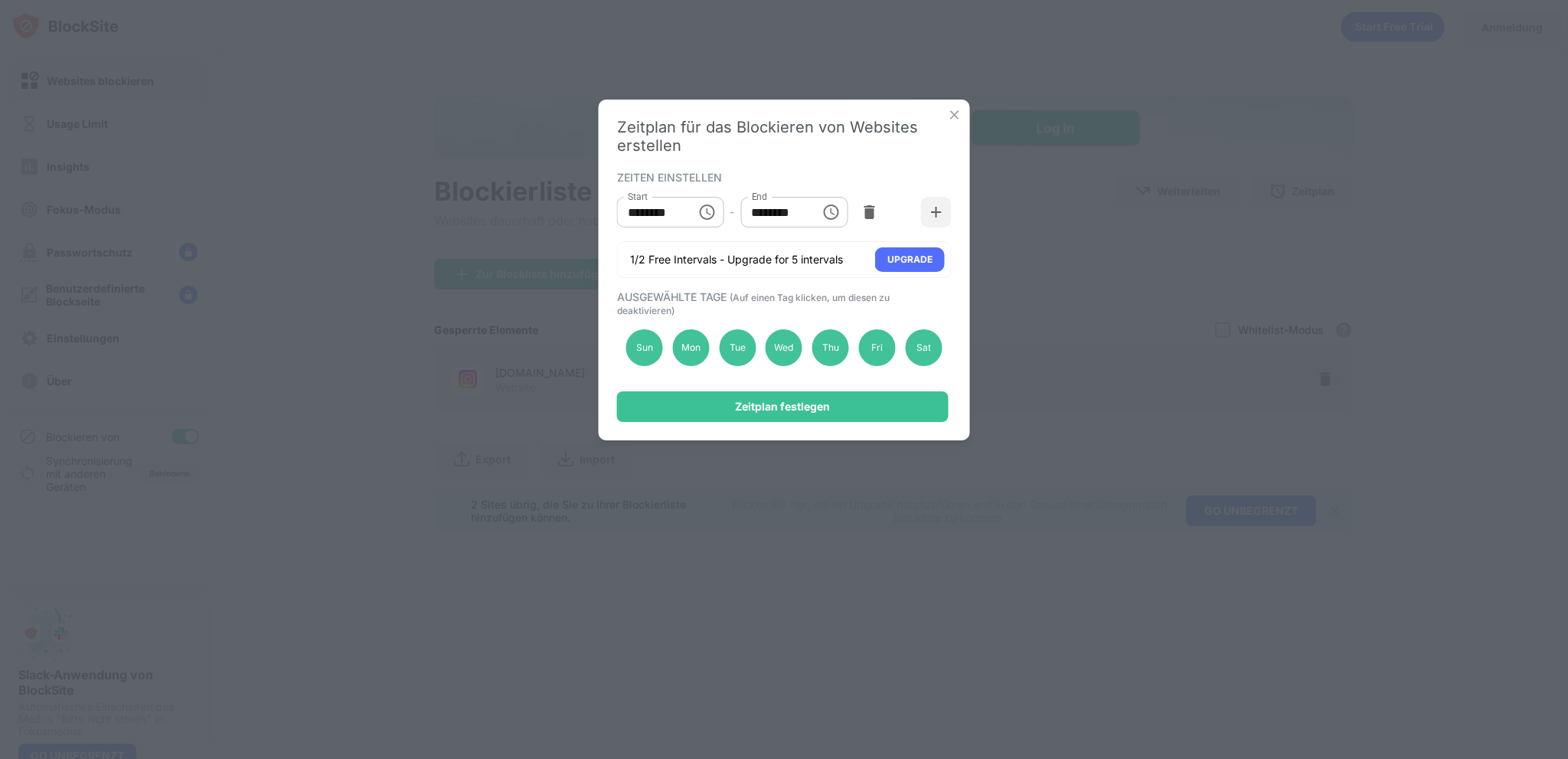
click at [698, 208] on icon "Choose time, selected time is 10:00 AM" at bounding box center [707, 212] width 18 height 18
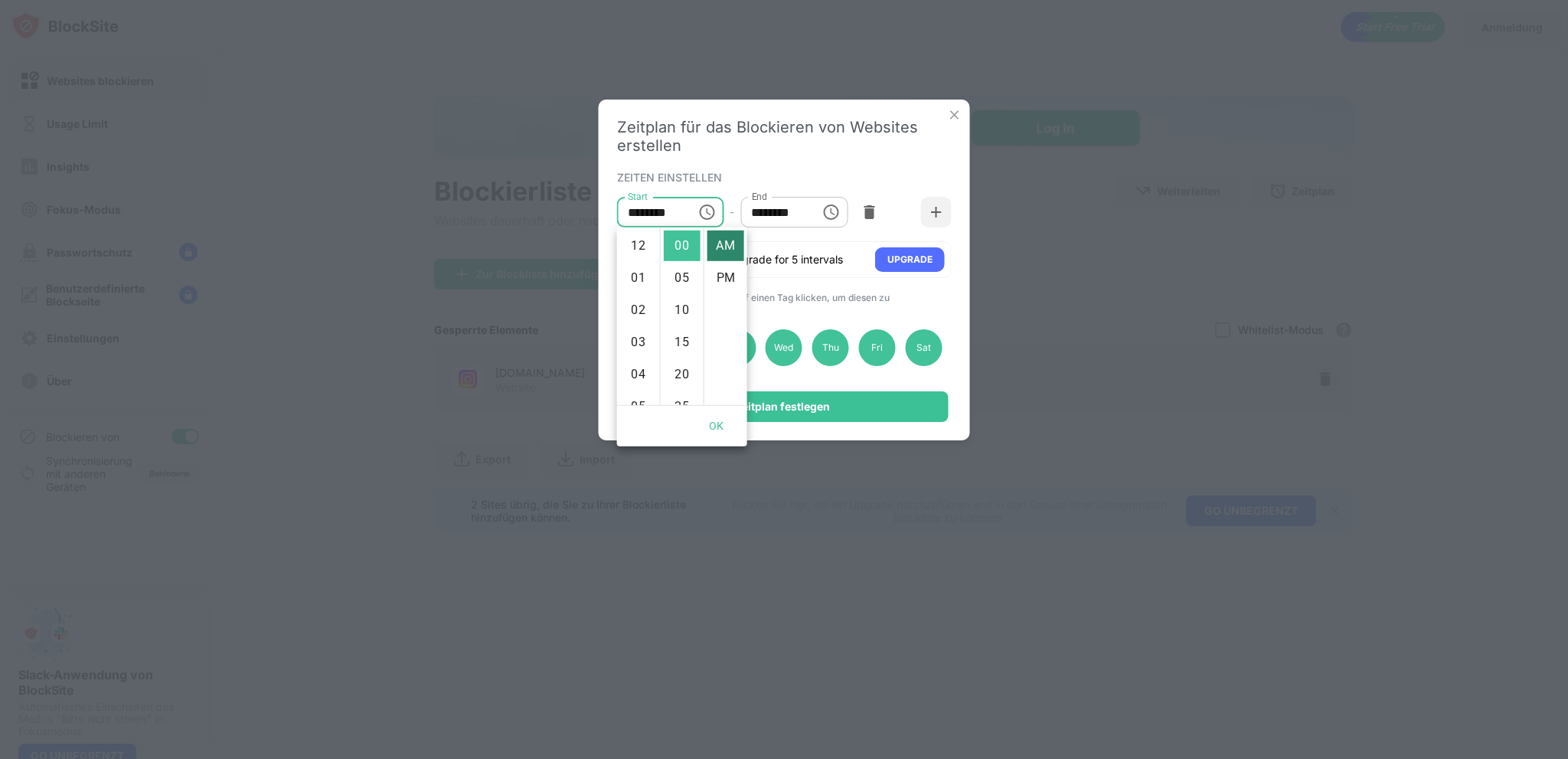
drag, startPoint x: 722, startPoint y: 273, endPoint x: 719, endPoint y: 241, distance: 32.1
click at [719, 241] on ul "AM PM" at bounding box center [725, 316] width 44 height 178
click at [635, 241] on li "12" at bounding box center [639, 246] width 36 height 31
click at [674, 259] on li "15" at bounding box center [682, 265] width 36 height 31
type input "********"
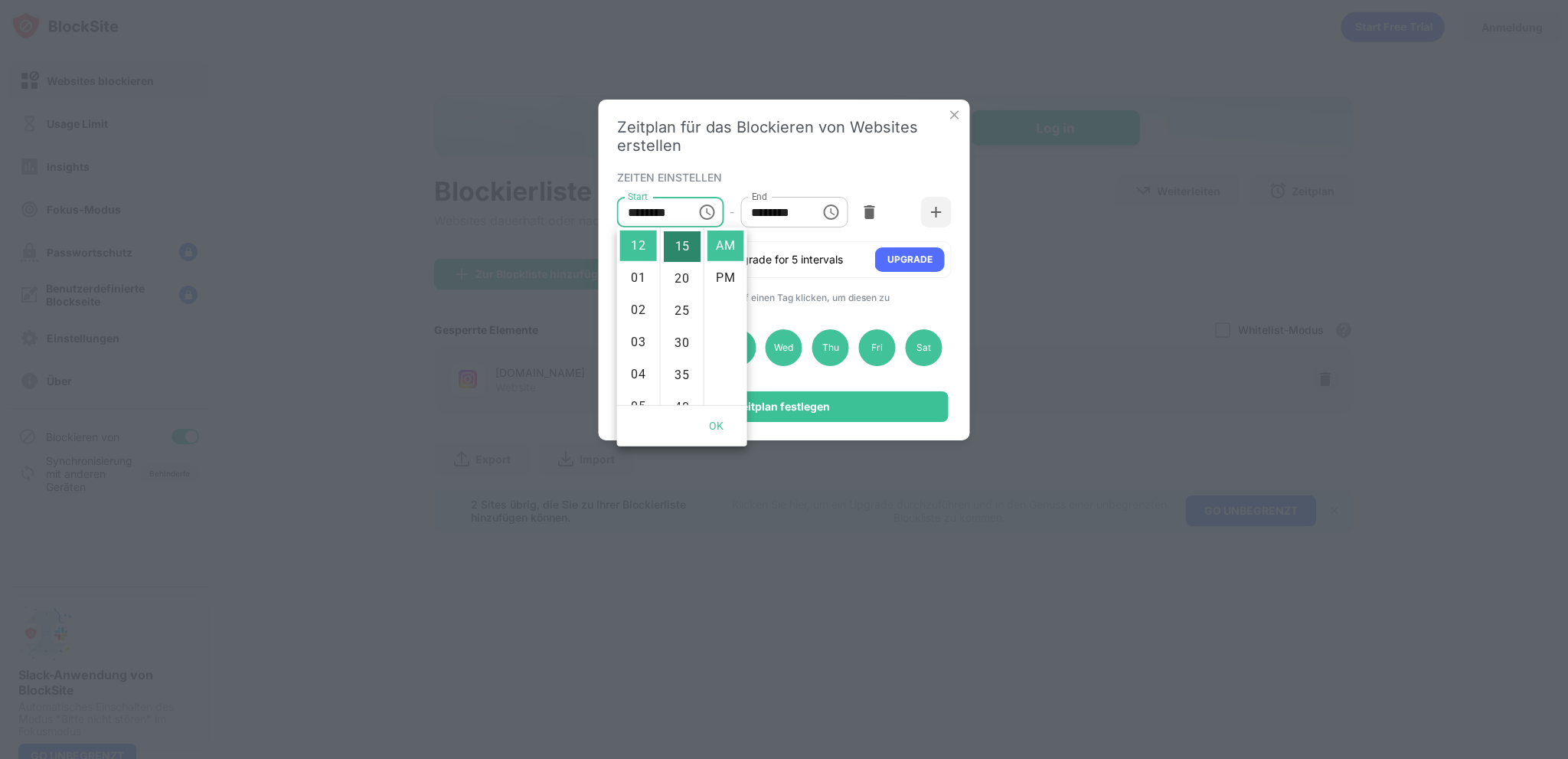
scroll to position [97, 0]
click at [707, 414] on button "OK" at bounding box center [717, 426] width 49 height 28
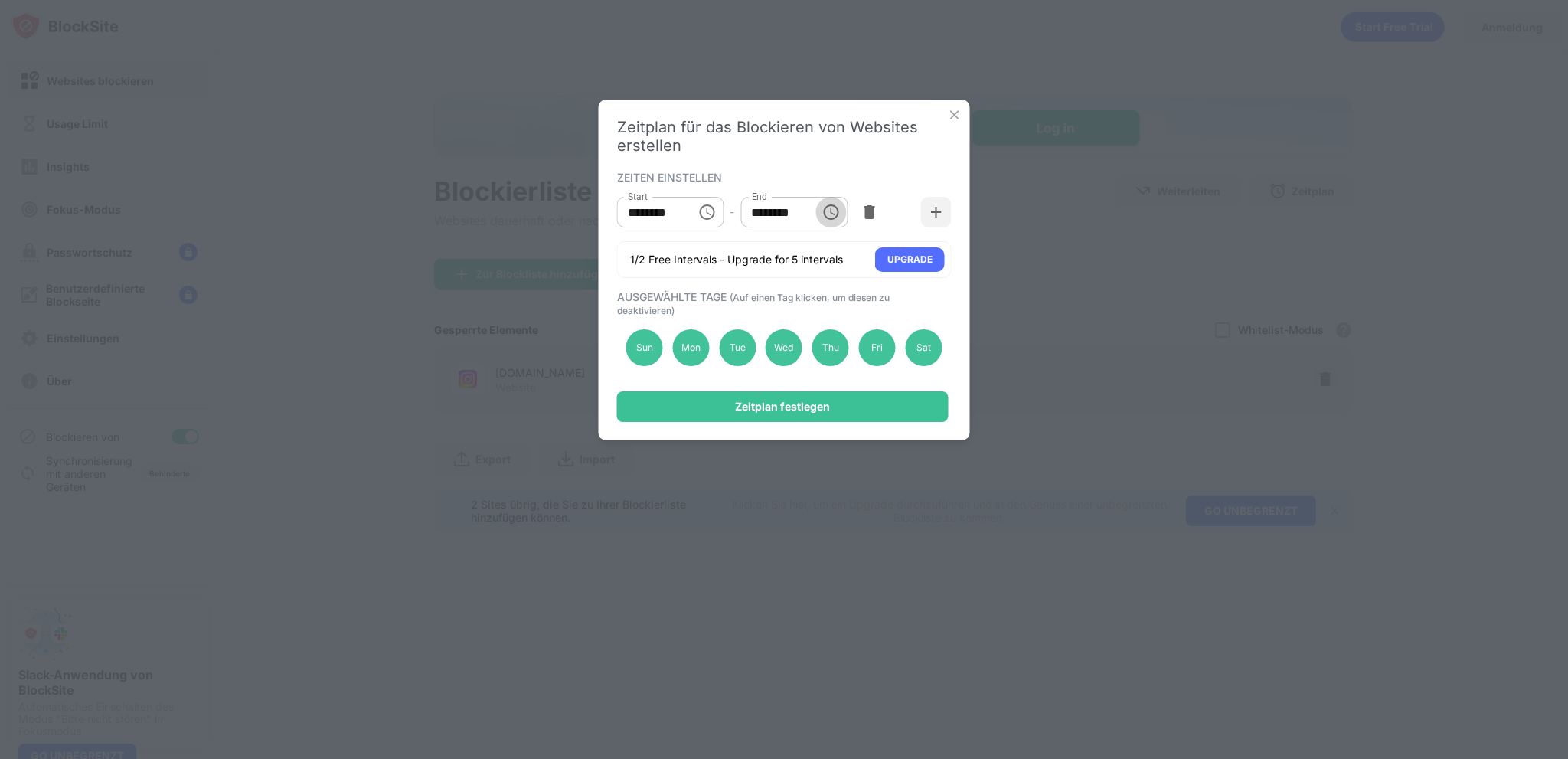
click at [826, 216] on icon "Choose time, selected time is 1:00 PM" at bounding box center [830, 212] width 16 height 16
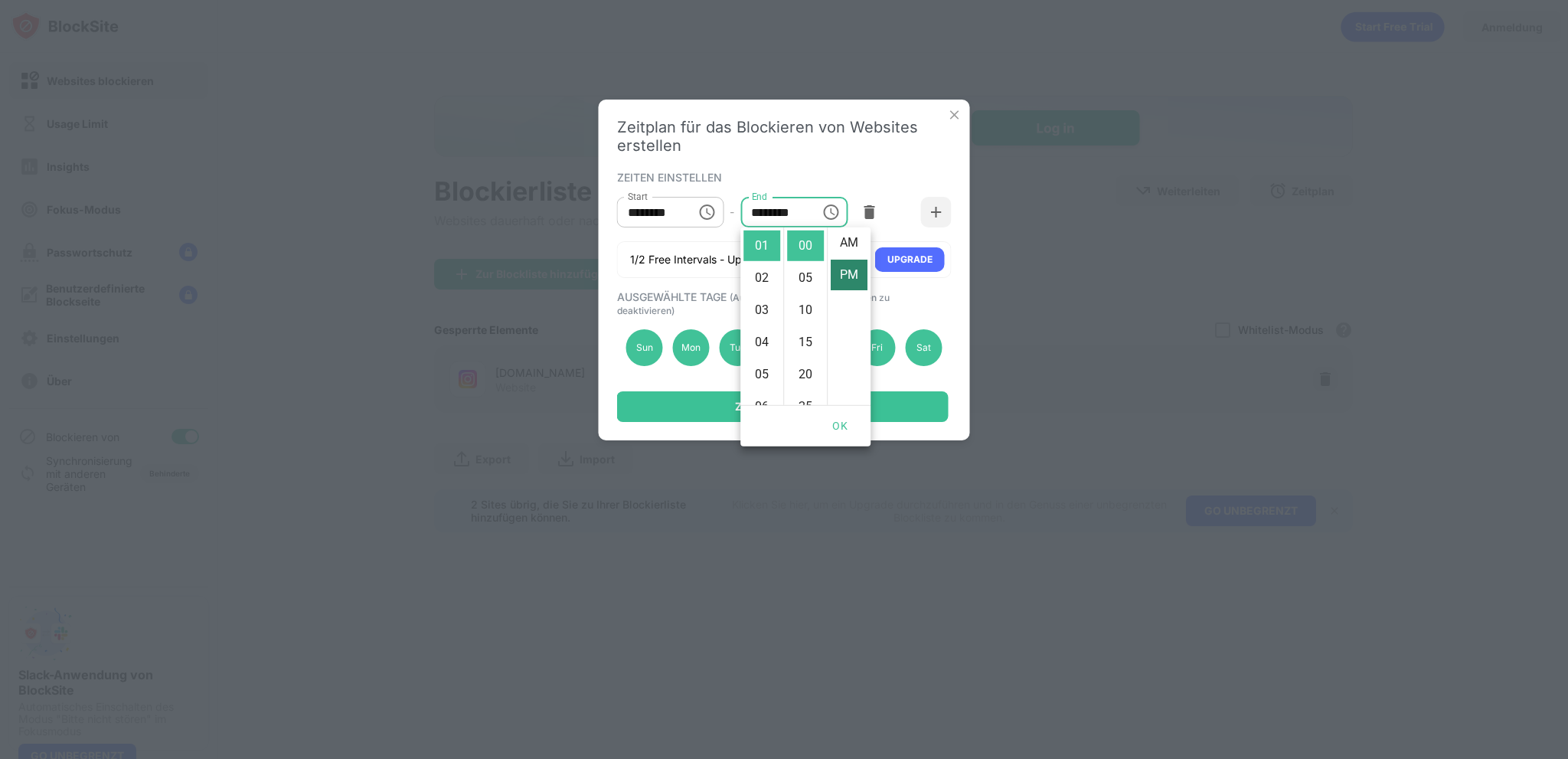
scroll to position [0, 0]
click at [838, 244] on li "AM" at bounding box center [849, 246] width 36 height 31
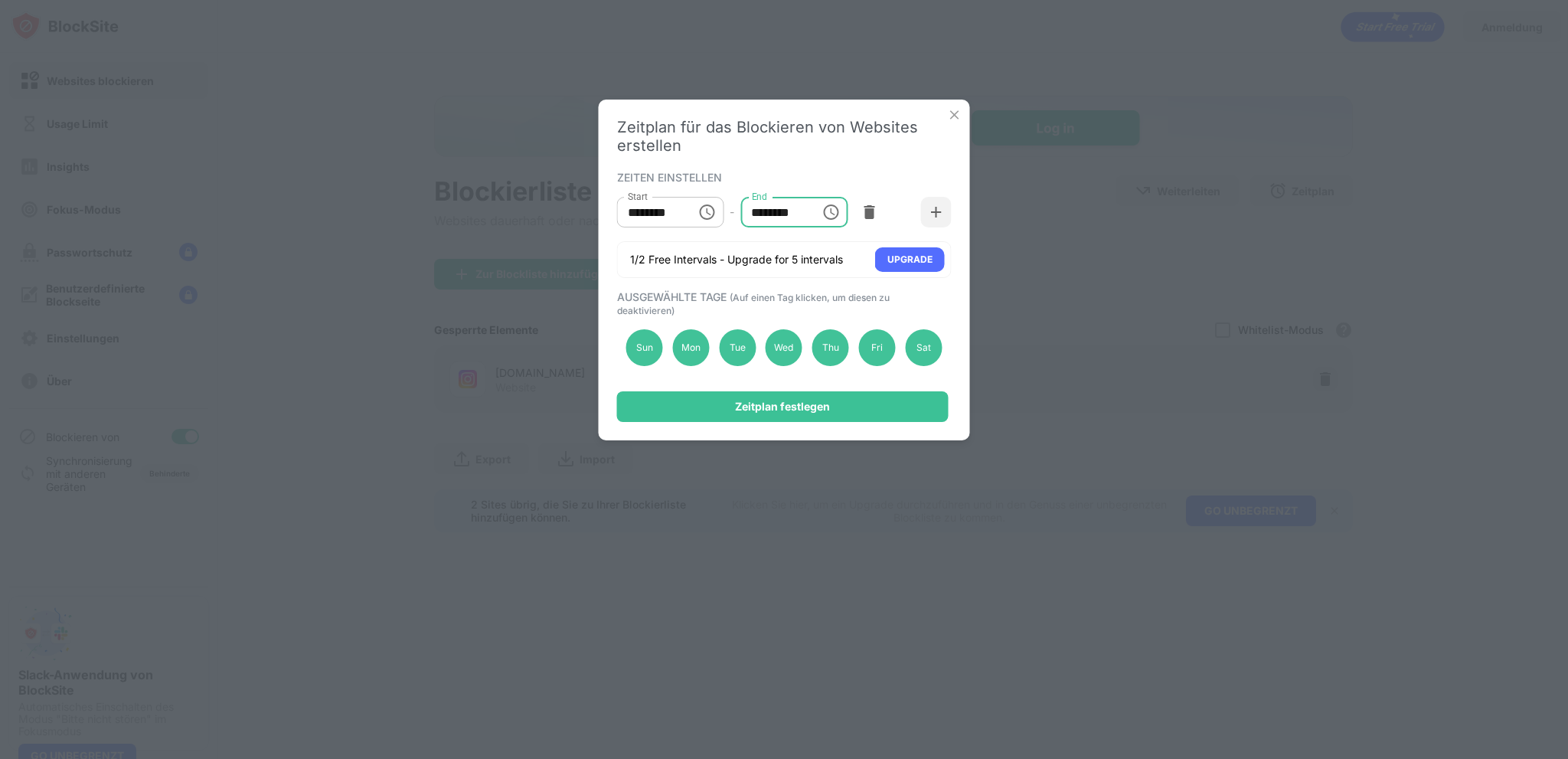
click at [761, 207] on input "********" at bounding box center [775, 213] width 69 height 31
click at [829, 205] on icon "Choose time, selected time is 1:00 AM" at bounding box center [830, 212] width 18 height 18
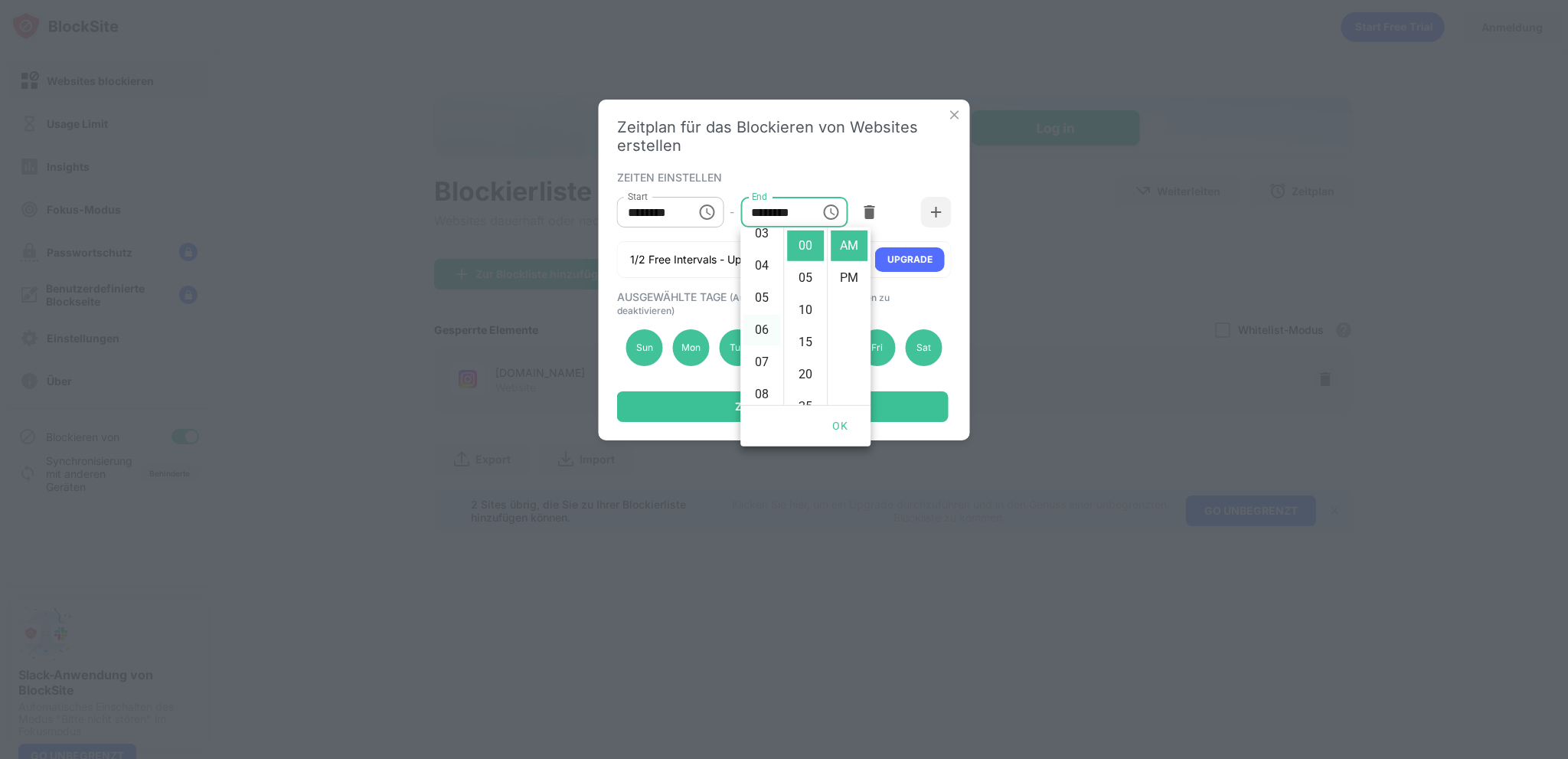
click at [759, 329] on li "06" at bounding box center [762, 330] width 36 height 31
type input "********"
click at [846, 419] on button "OK" at bounding box center [840, 426] width 49 height 28
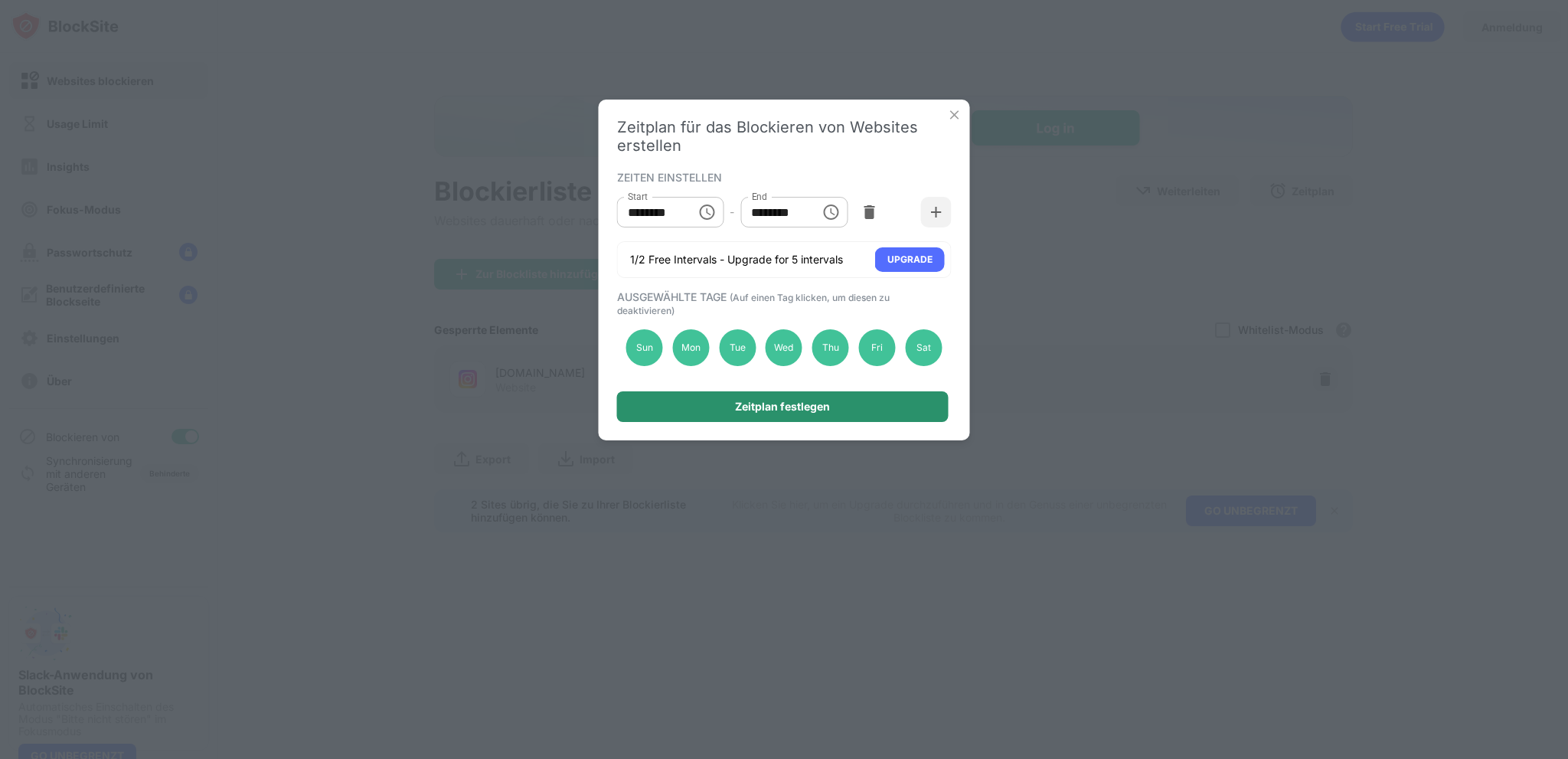
click at [729, 403] on div "Zeitplan festlegen" at bounding box center [782, 407] width 331 height 31
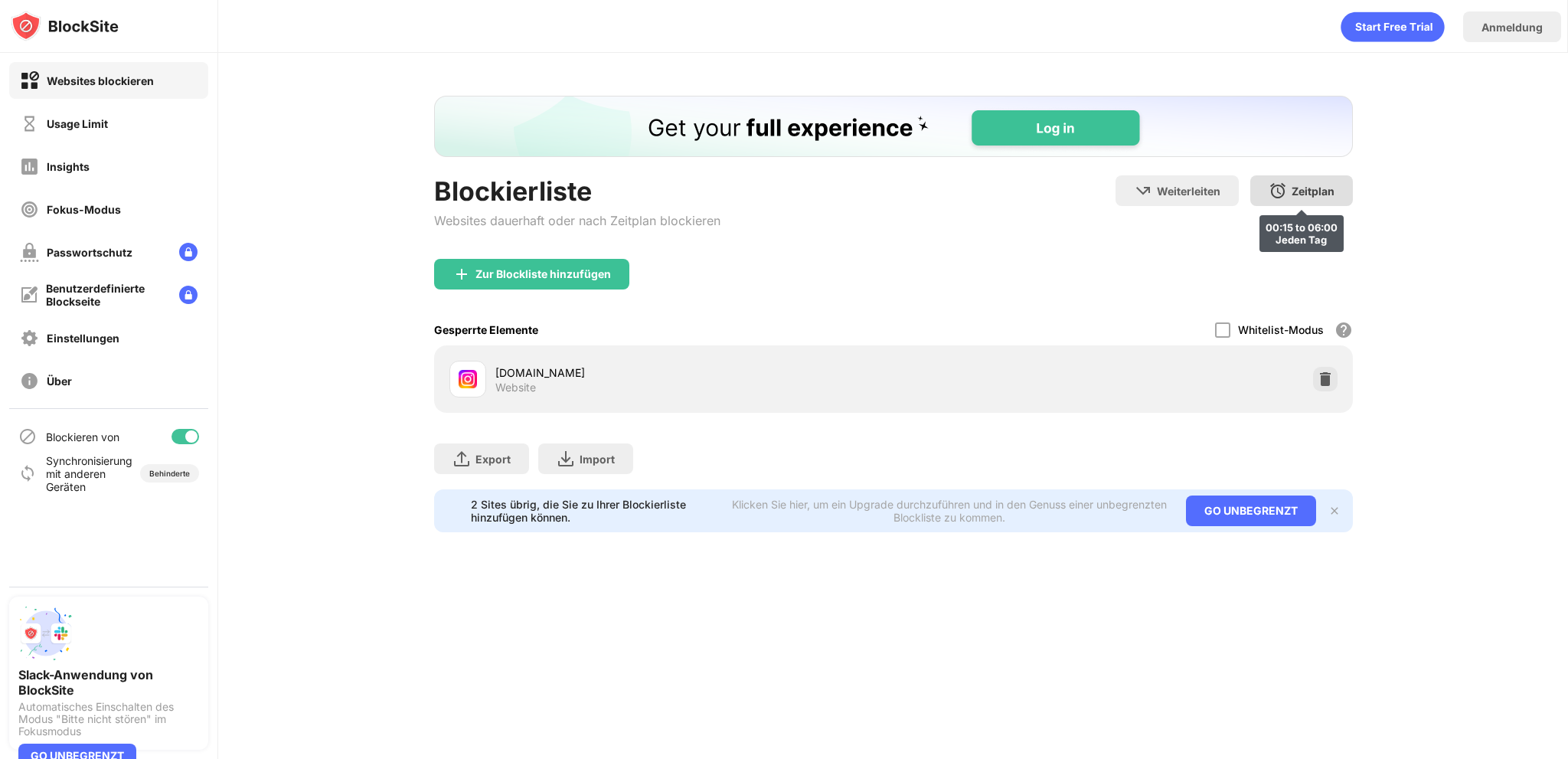
scroll to position [0, 0]
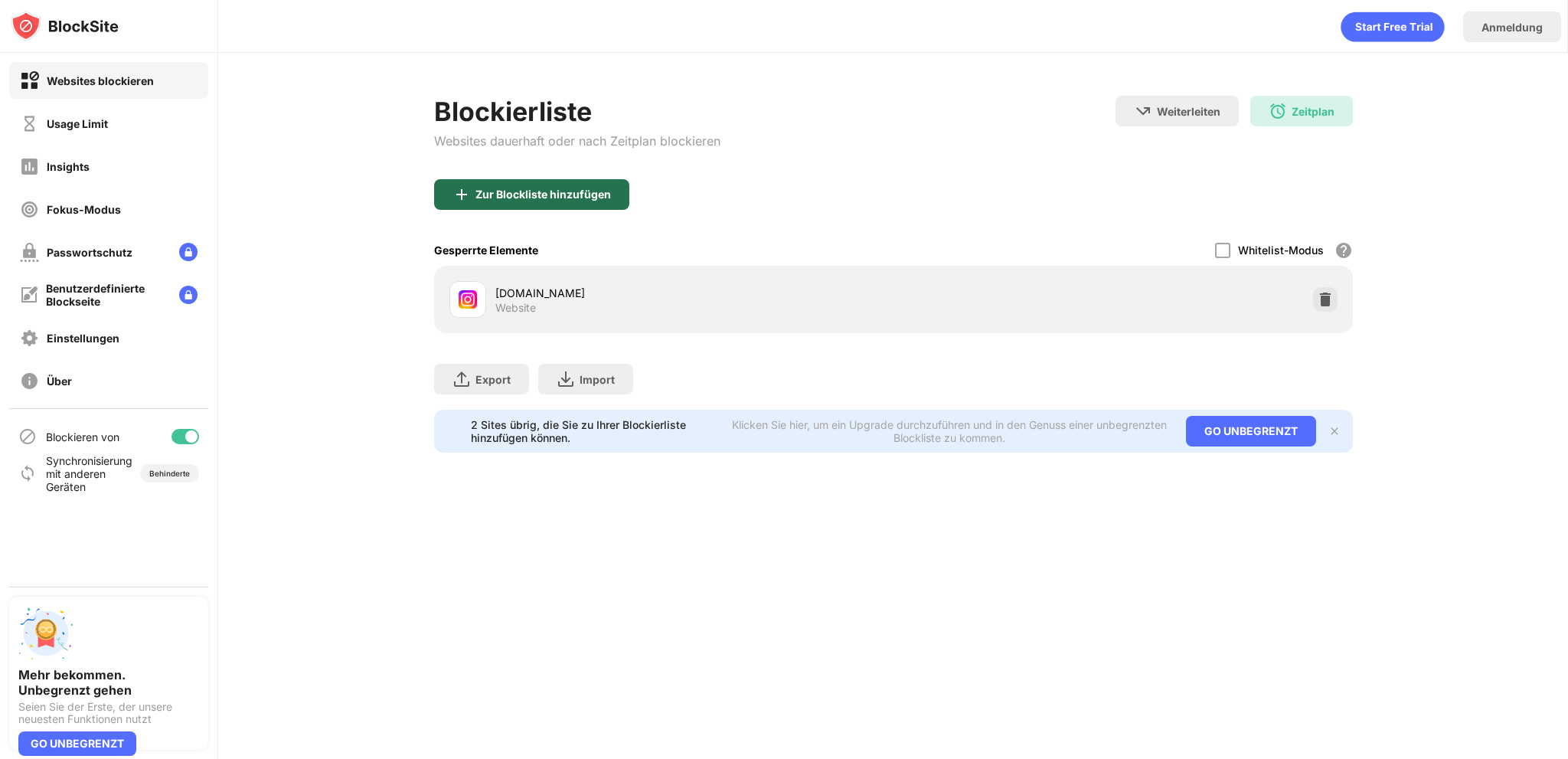
click at [506, 201] on div "Zur Blockliste hinzufügen" at bounding box center [532, 194] width 195 height 31
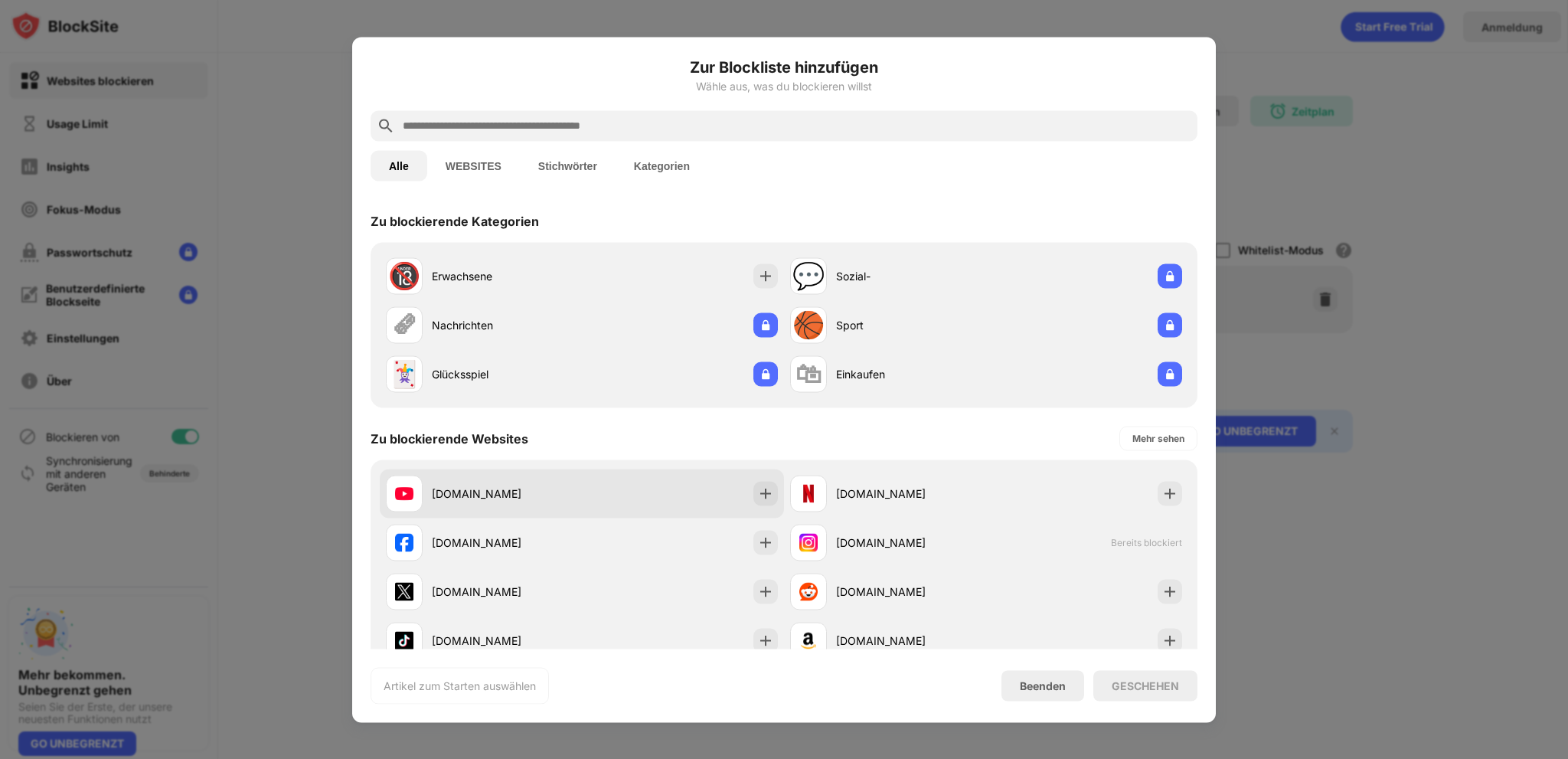
click at [590, 503] on div "youtube.com" at bounding box center [581, 494] width 404 height 49
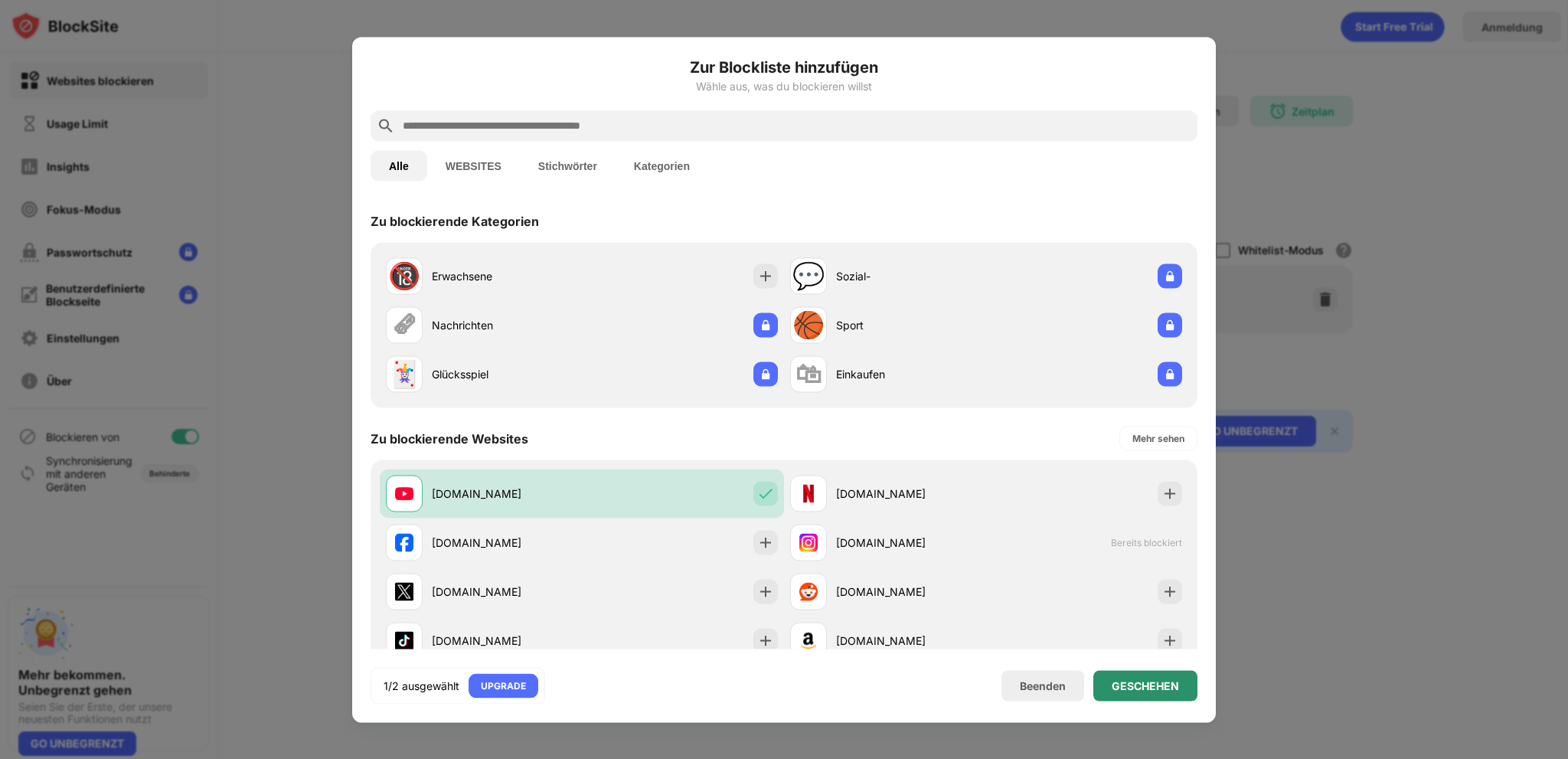
click at [1128, 673] on div "GESCHEHEN" at bounding box center [1145, 685] width 104 height 31
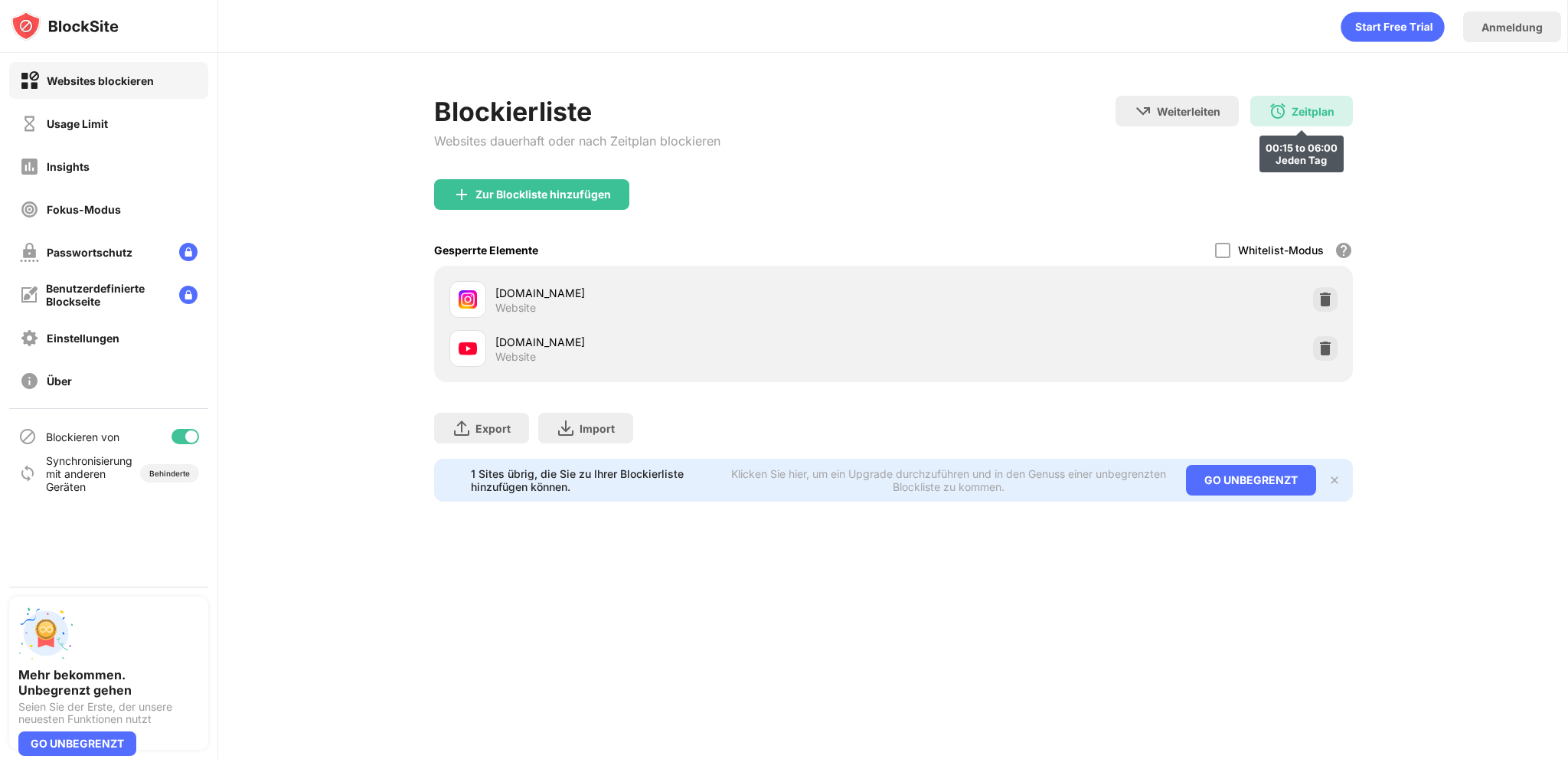
click at [1294, 115] on div "Zeitplan" at bounding box center [1313, 111] width 43 height 13
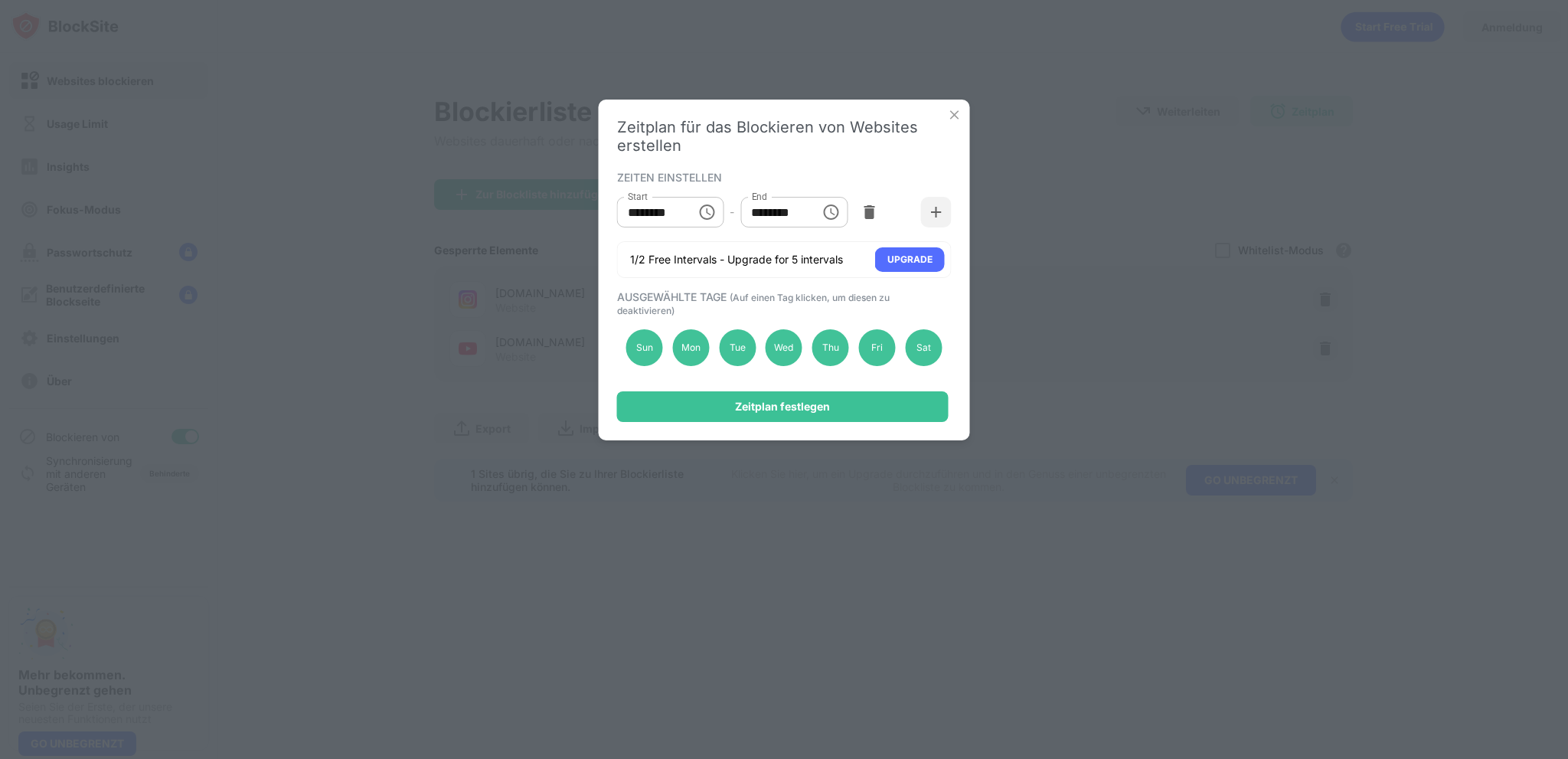
click at [950, 115] on img at bounding box center [954, 114] width 16 height 16
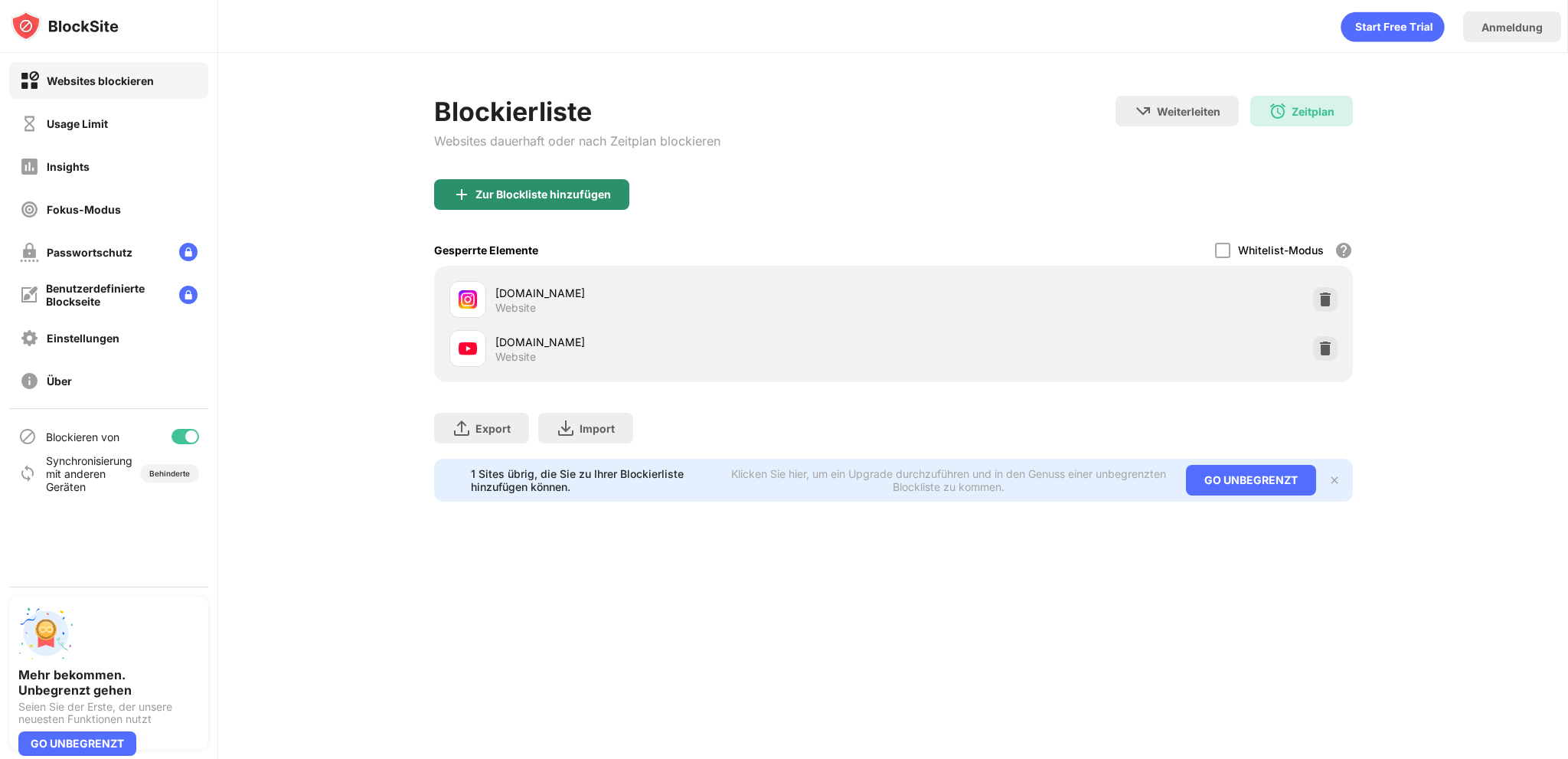
click at [548, 192] on div "Zur Blockliste hinzufügen" at bounding box center [543, 193] width 136 height 12
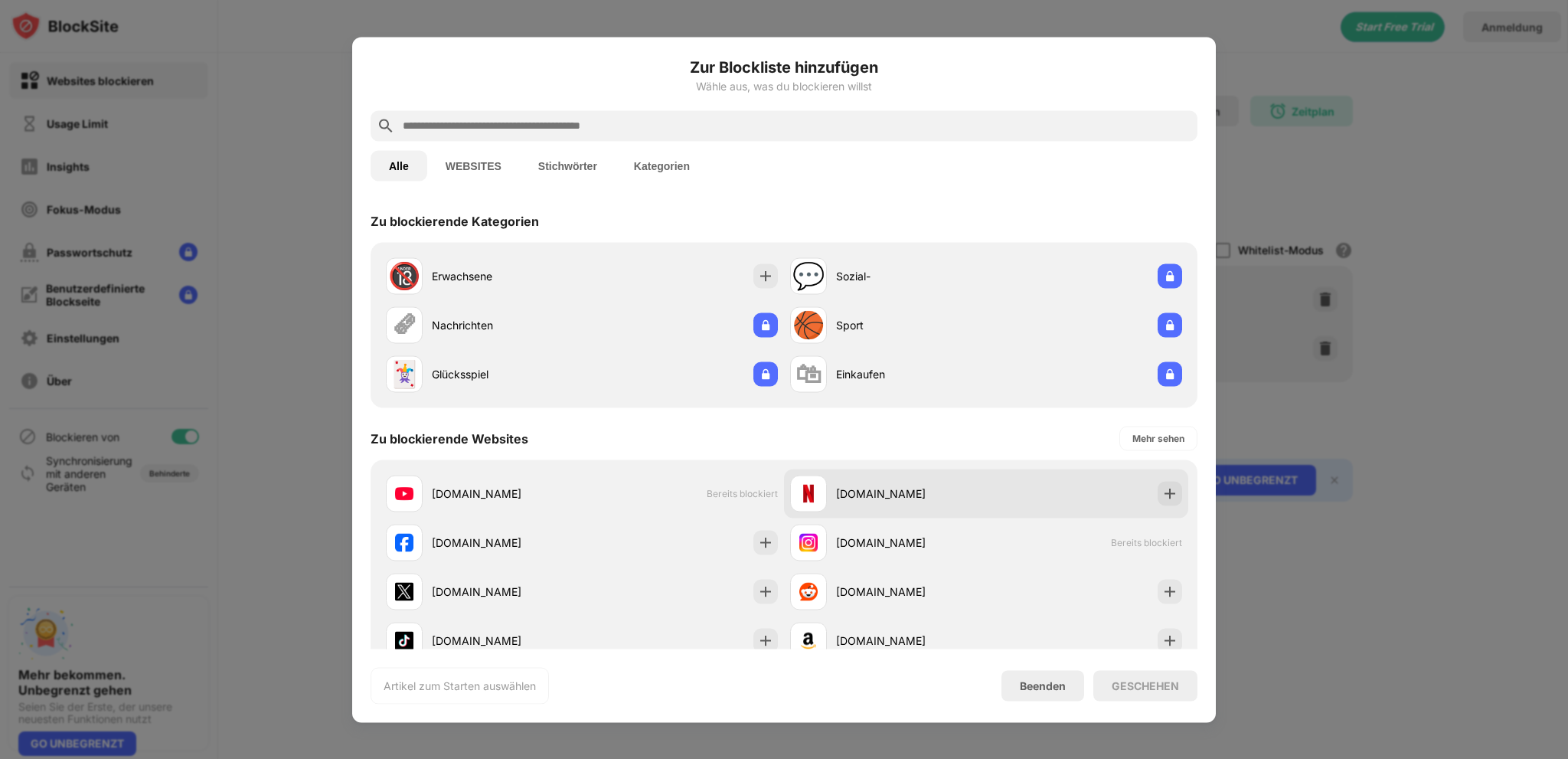
click at [904, 497] on div "netflix.com" at bounding box center [910, 494] width 150 height 16
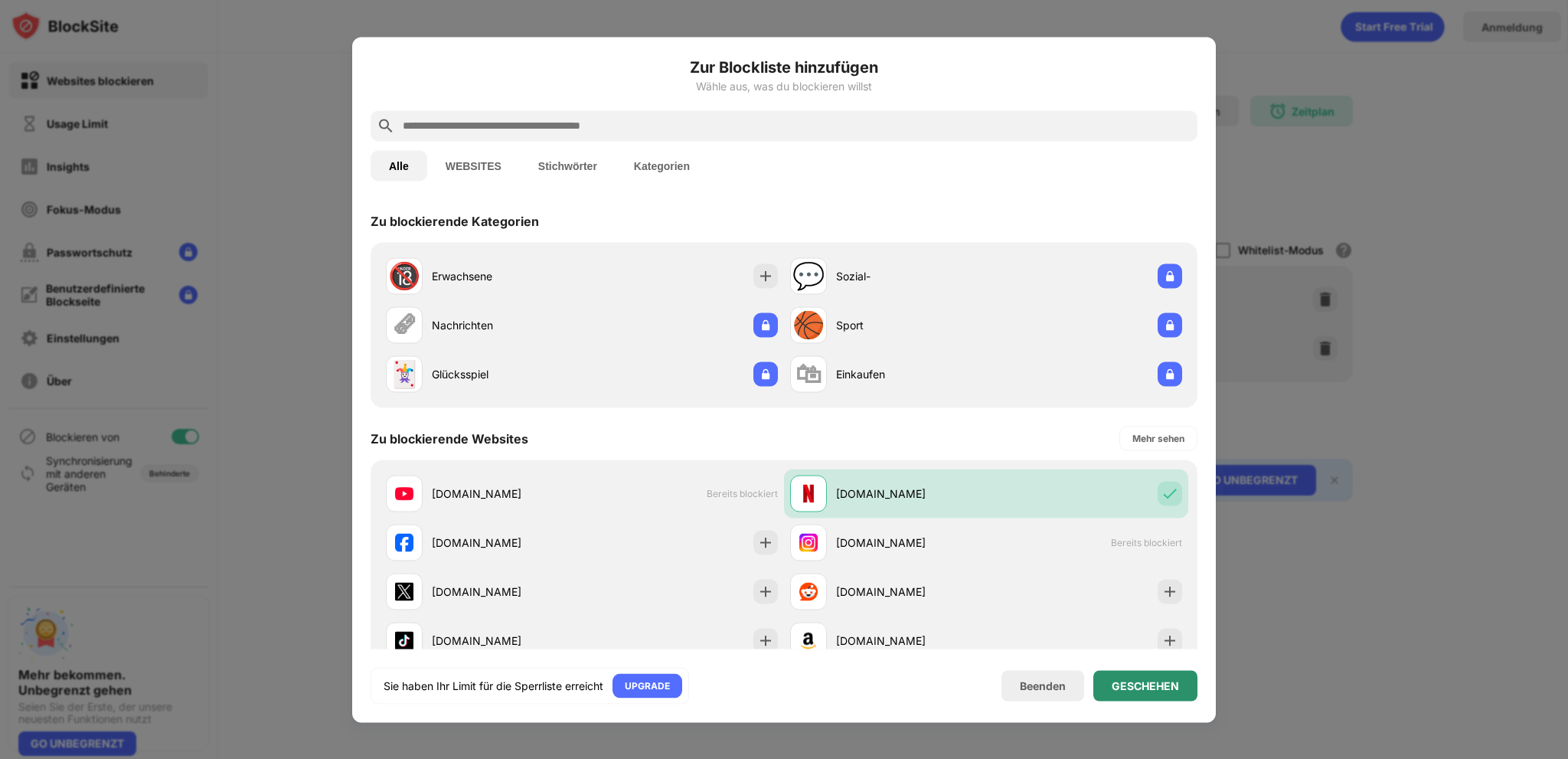
click at [1132, 680] on div "GESCHEHEN" at bounding box center [1146, 684] width 67 height 12
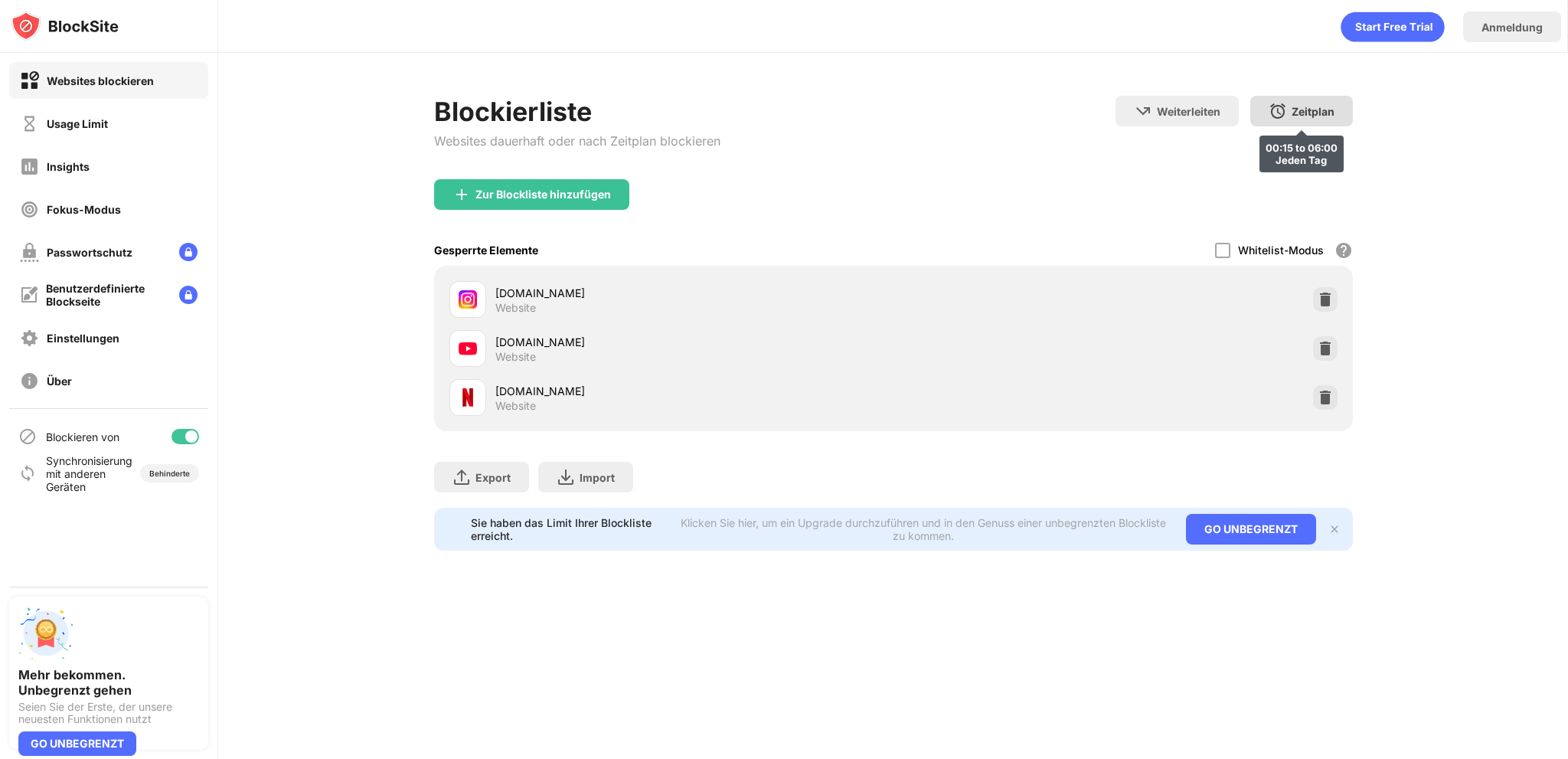
click at [1310, 115] on div "Zeitplan" at bounding box center [1313, 111] width 43 height 13
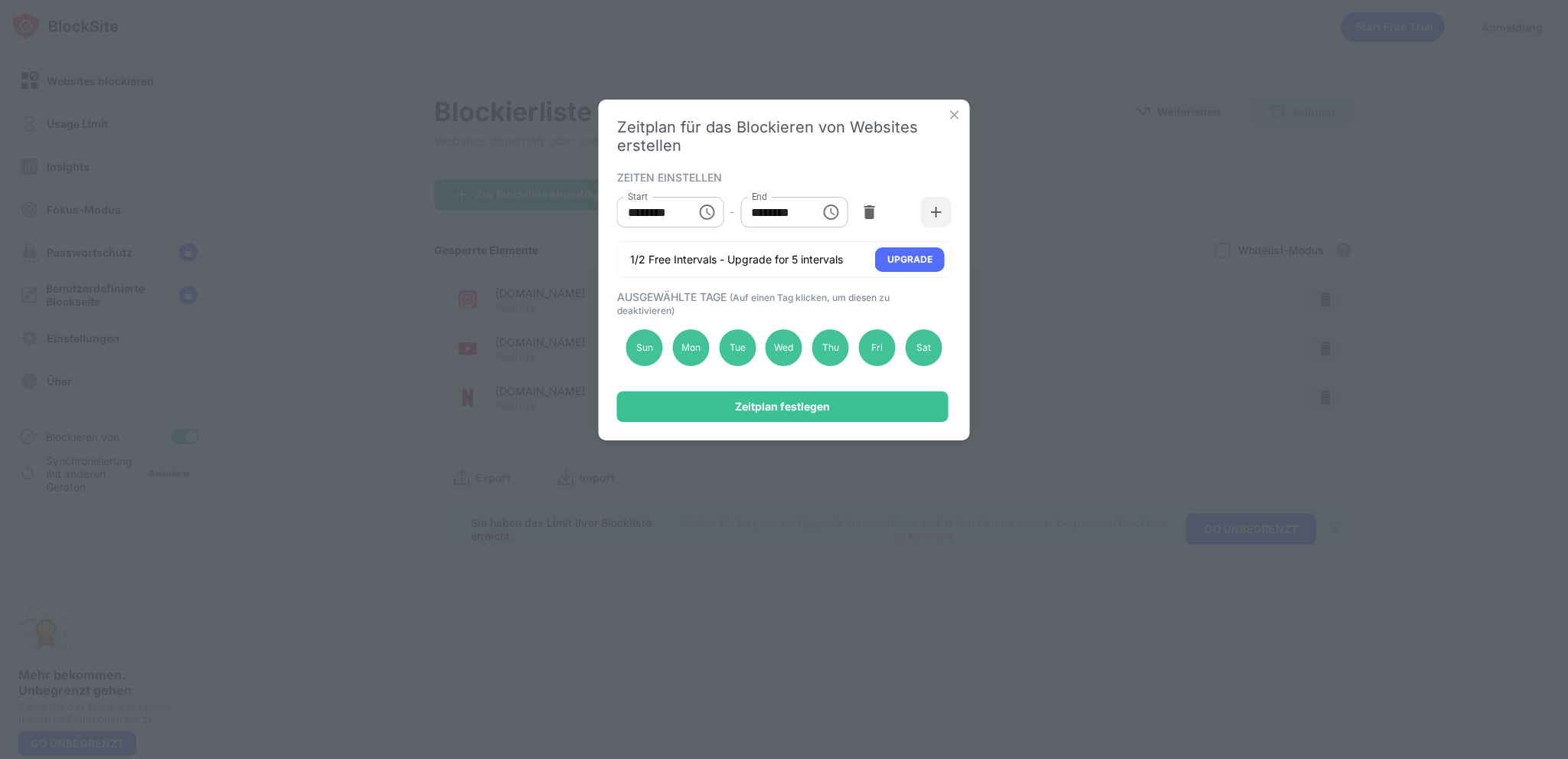
click at [706, 212] on icon "Choose time, selected time is 12:15 AM" at bounding box center [708, 212] width 5 height 7
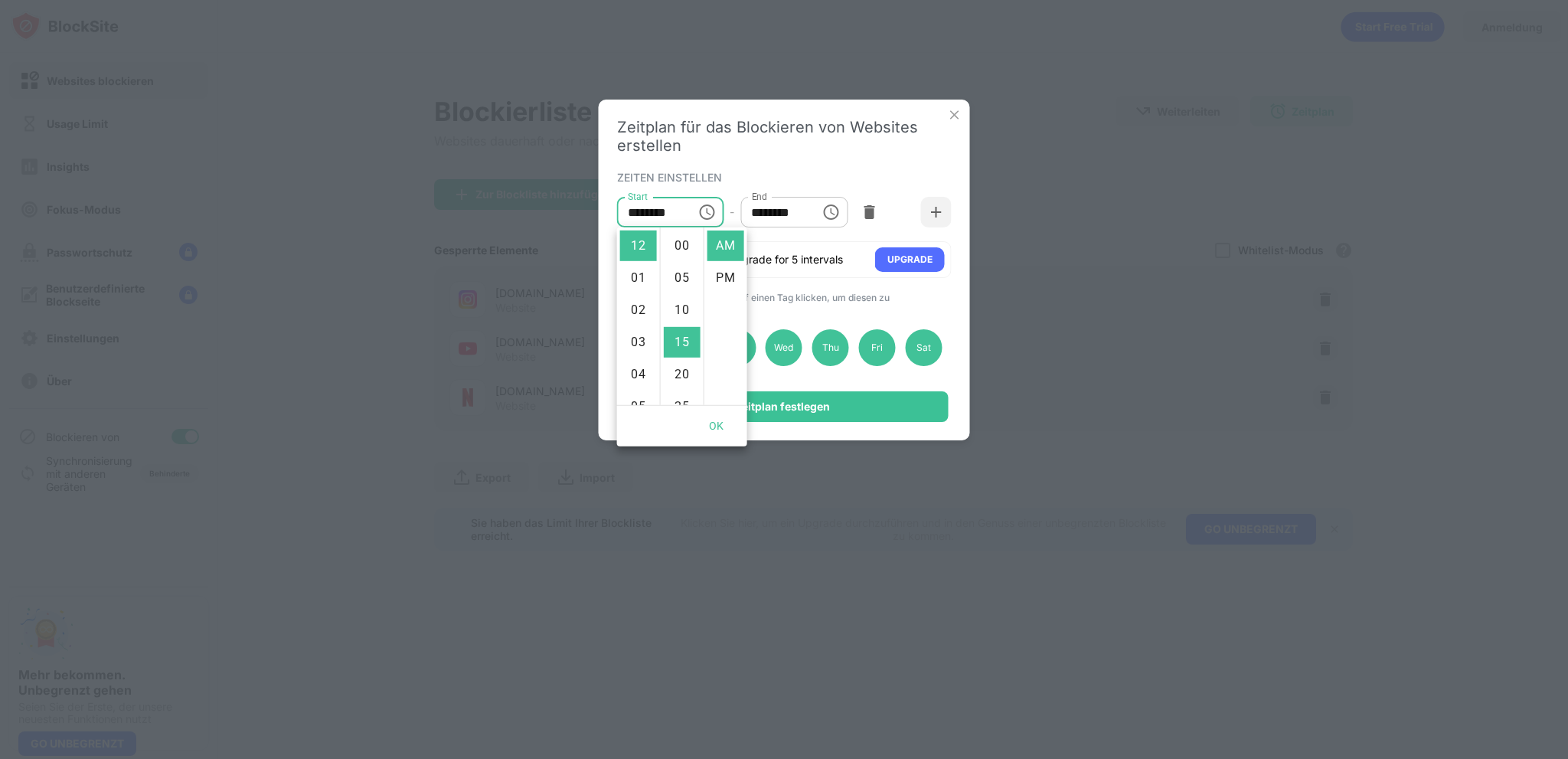
scroll to position [97, 0]
click at [683, 345] on li "30" at bounding box center [682, 342] width 36 height 31
type input "********"
click at [719, 428] on button "OK" at bounding box center [717, 426] width 49 height 28
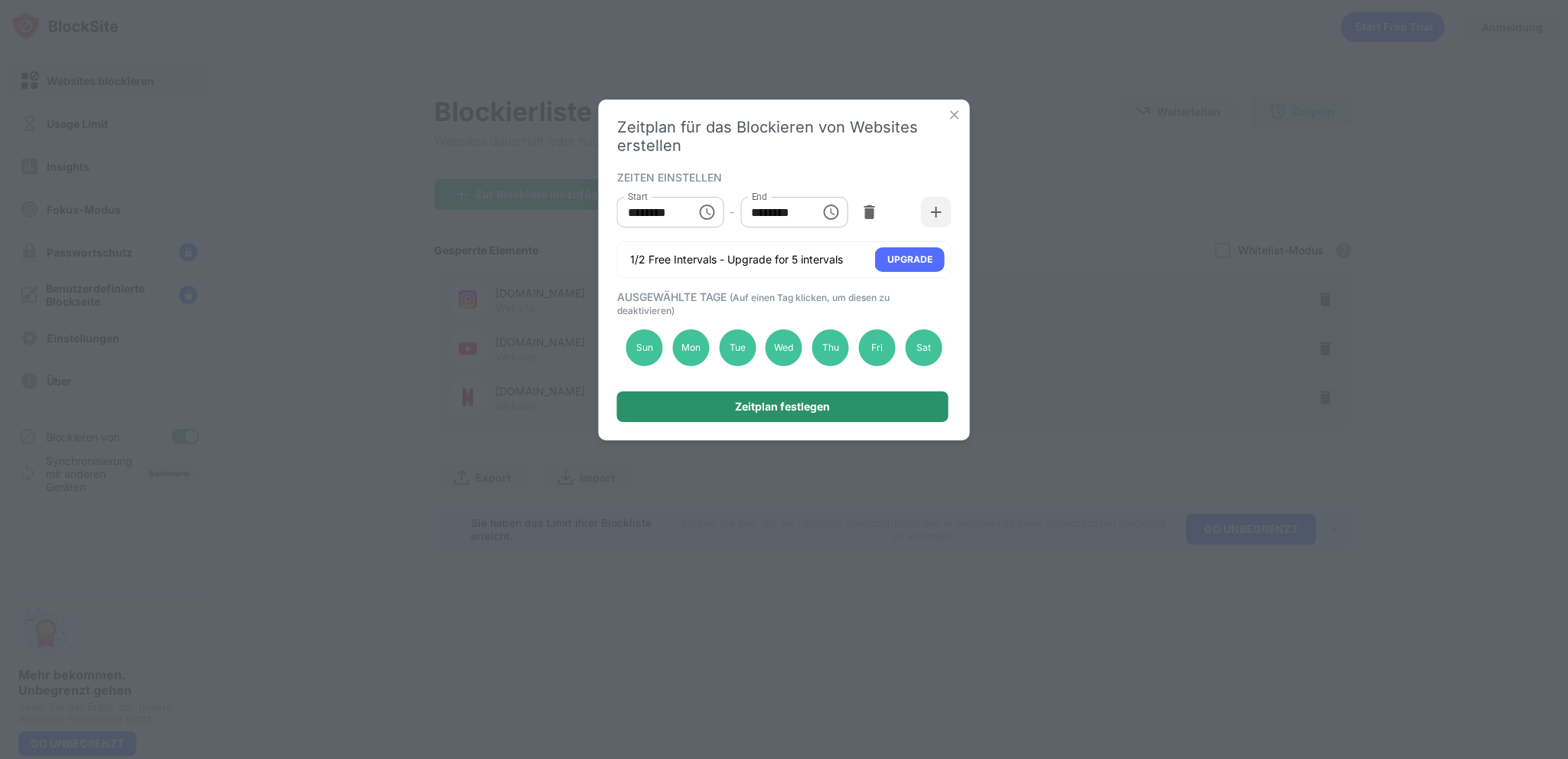
click at [693, 410] on div "Zeitplan festlegen" at bounding box center [782, 407] width 331 height 31
